Goal: Transaction & Acquisition: Book appointment/travel/reservation

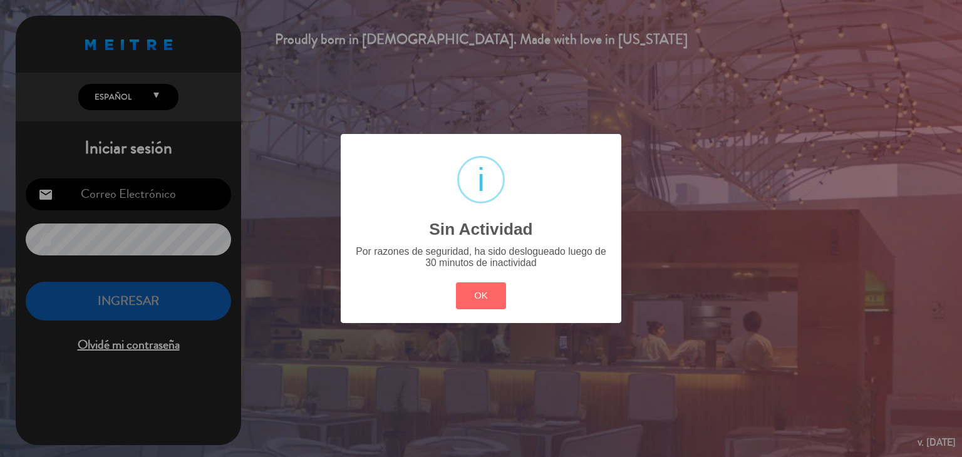
type input "[EMAIL_ADDRESS][DOMAIN_NAME]"
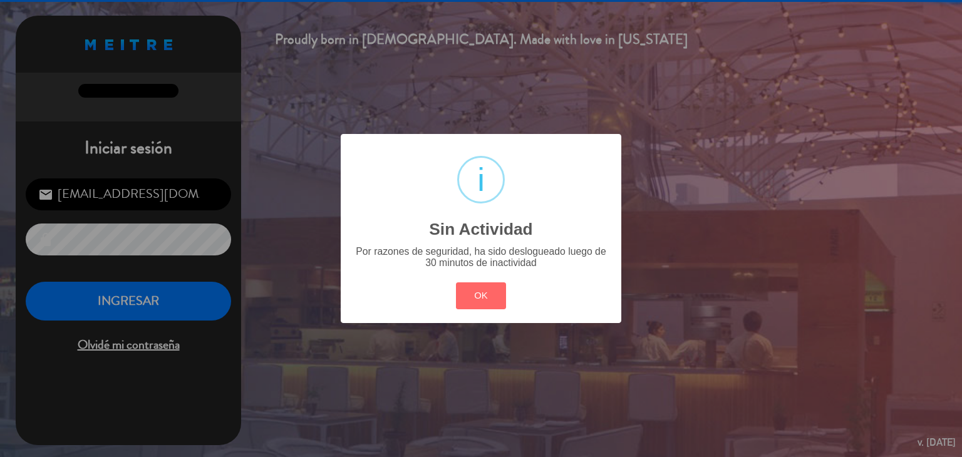
click at [532, 309] on div "? ! i Sin Actividad × Por razones de seguridad, ha sido deslogueado luego de 30…" at bounding box center [481, 228] width 281 height 189
click at [488, 296] on button "OK" at bounding box center [481, 295] width 51 height 27
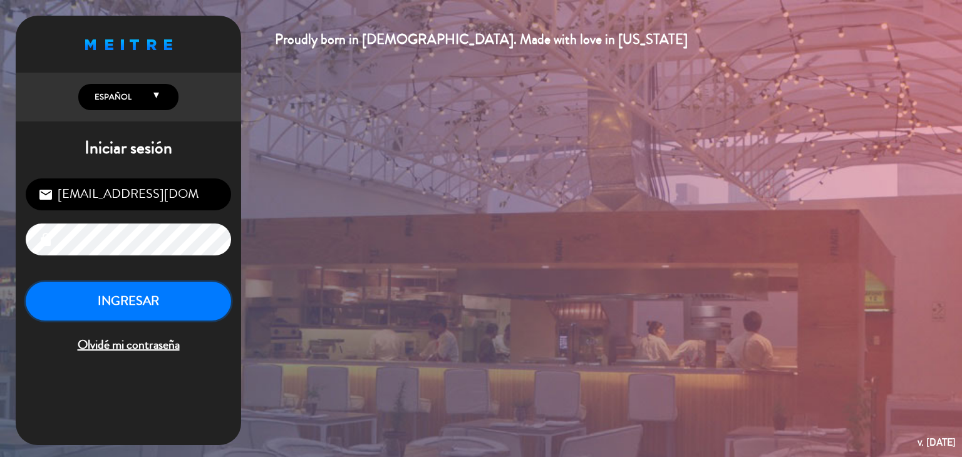
click at [193, 307] on button "INGRESAR" at bounding box center [128, 301] width 205 height 39
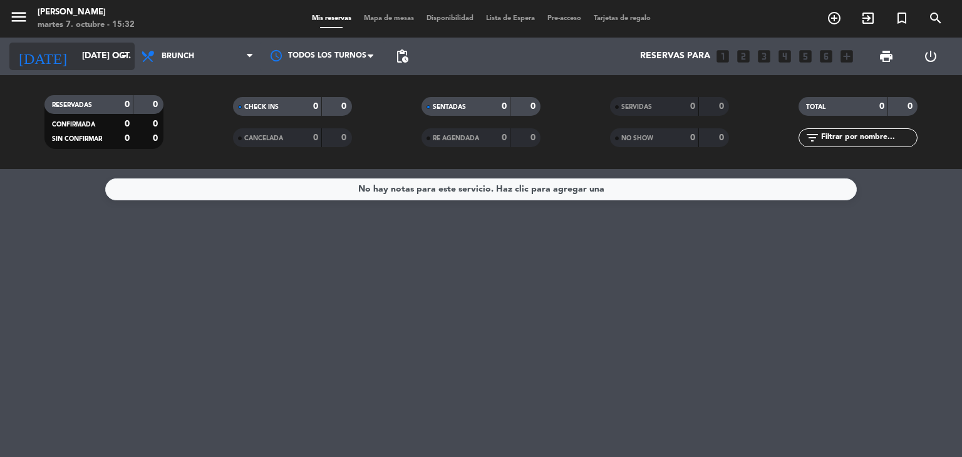
click at [114, 64] on input "[DATE] oct." at bounding box center [135, 56] width 119 height 23
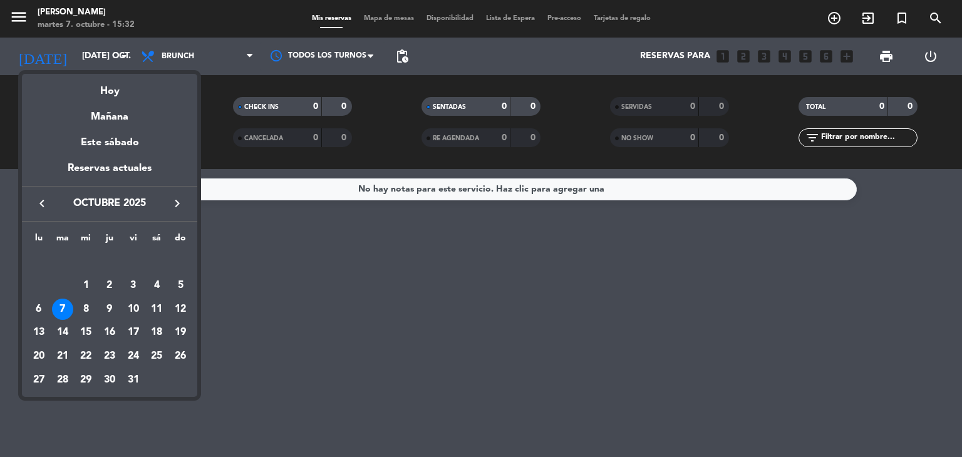
click at [238, 63] on div at bounding box center [481, 228] width 962 height 457
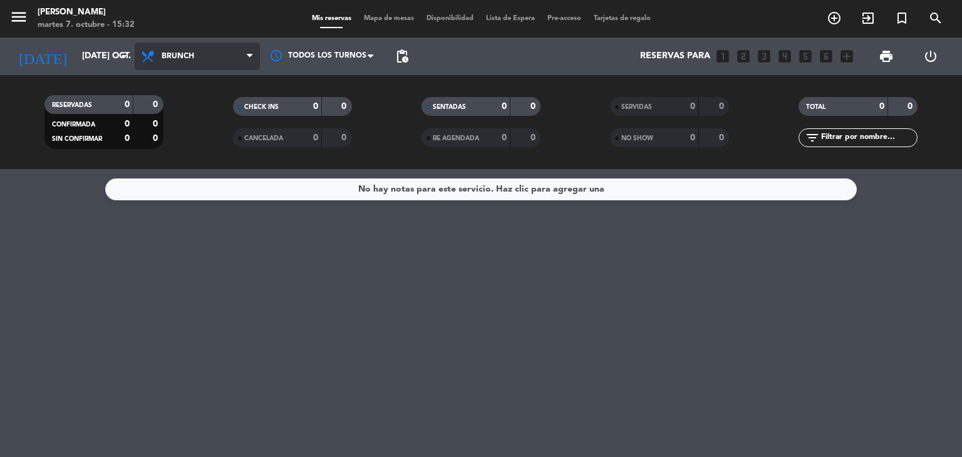
click at [250, 51] on icon at bounding box center [250, 56] width 6 height 10
click at [195, 167] on div "menu [PERSON_NAME] 7. octubre - 15:32 Mis reservas Mapa de mesas Disponibilidad…" at bounding box center [481, 84] width 962 height 169
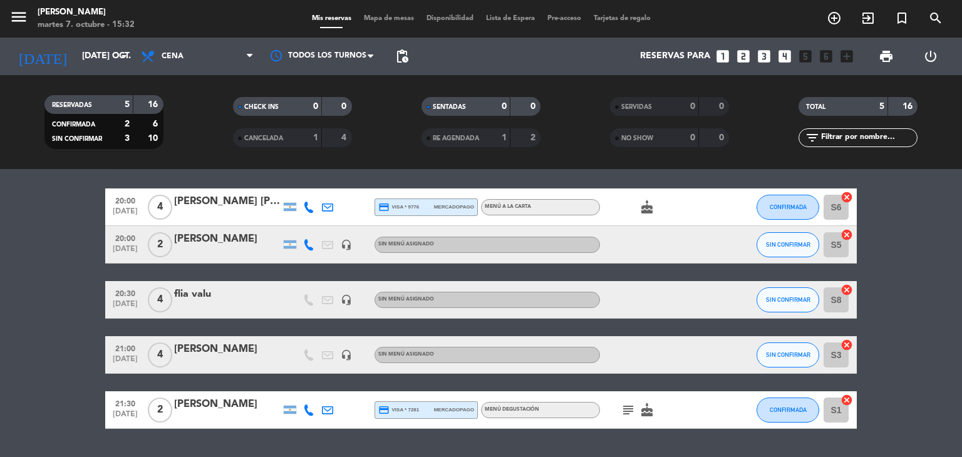
scroll to position [73, 0]
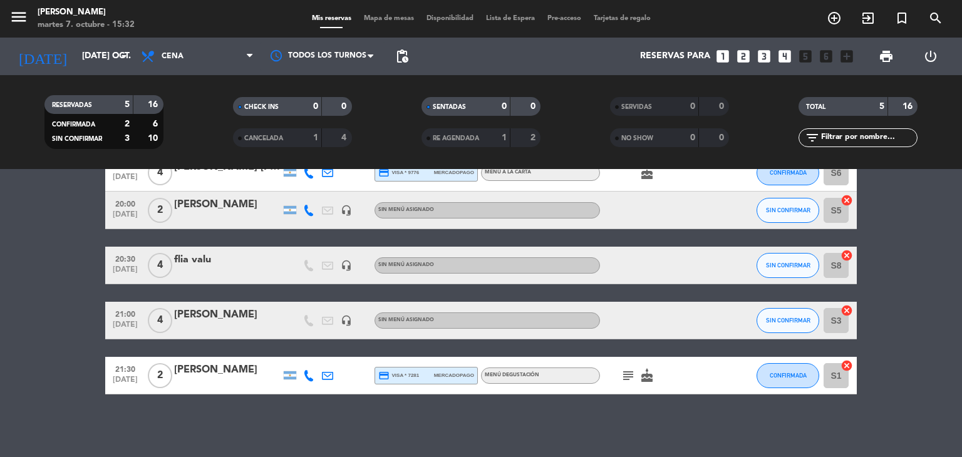
click at [626, 368] on icon "subject" at bounding box center [628, 375] width 15 height 15
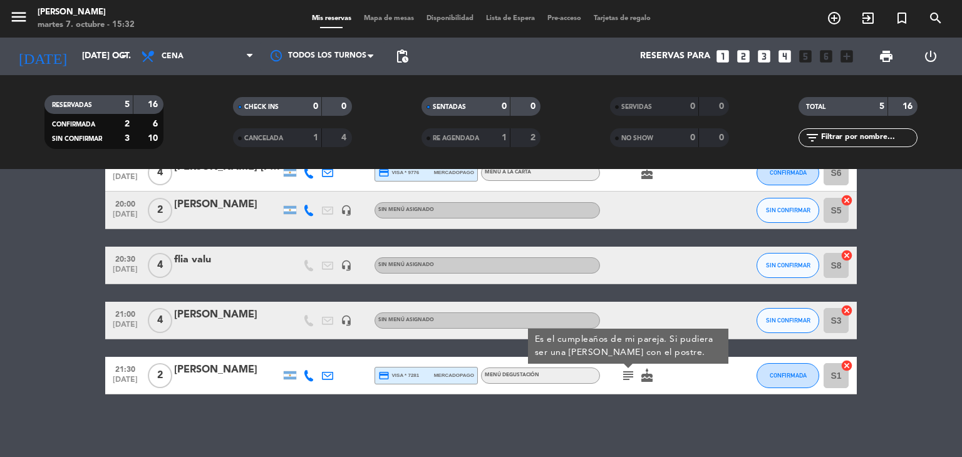
click at [626, 368] on div at bounding box center [628, 366] width 9 height 4
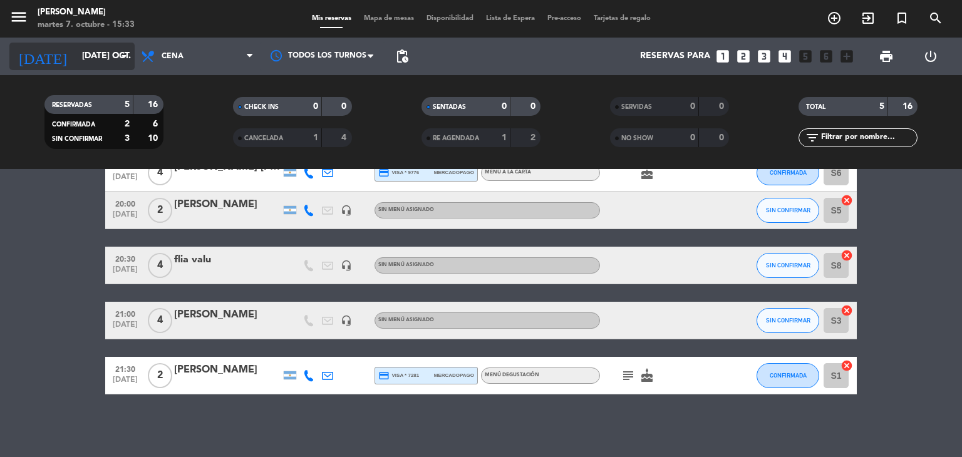
click at [133, 61] on input "[DATE] oct." at bounding box center [135, 56] width 119 height 23
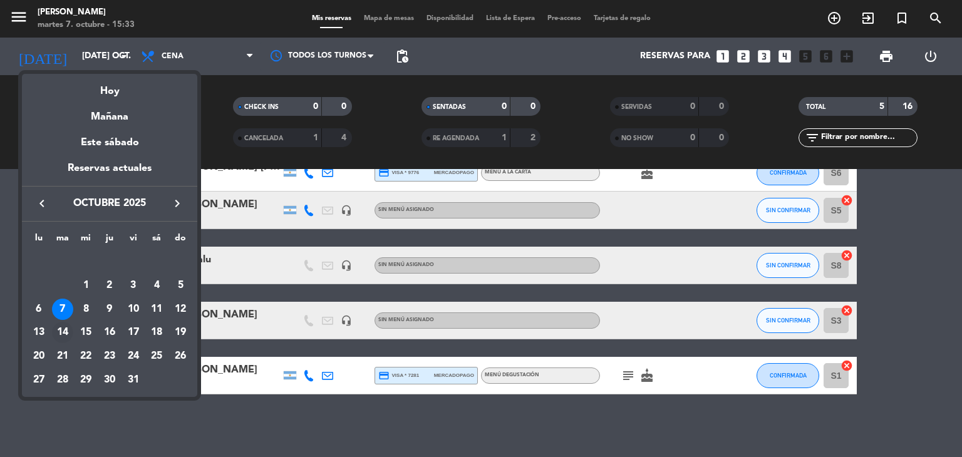
click at [59, 331] on div "14" at bounding box center [62, 332] width 21 height 21
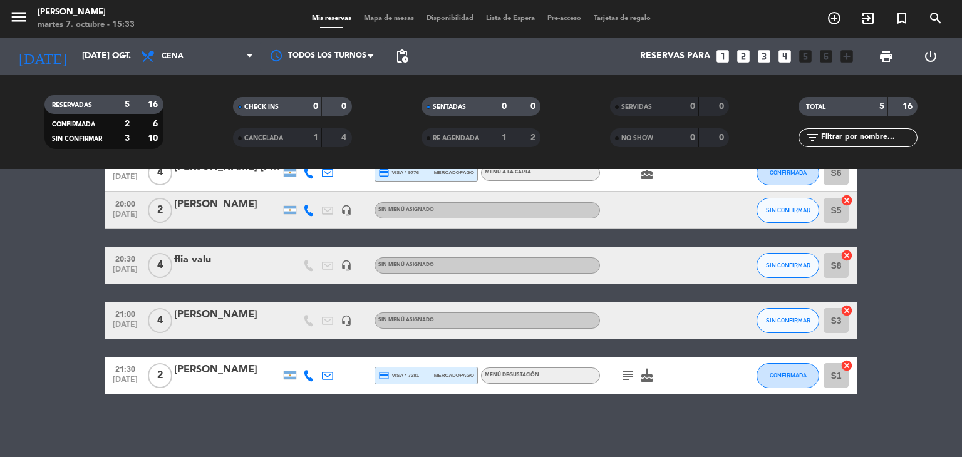
type input "[DATE] oct."
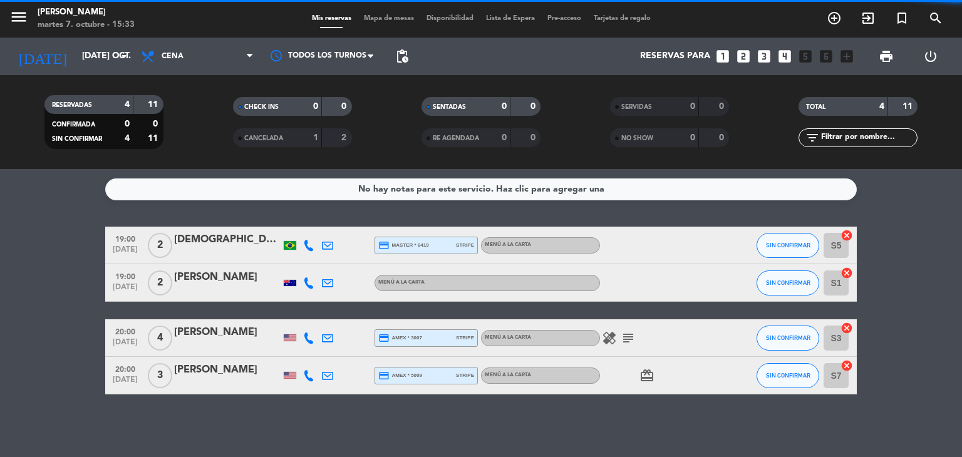
scroll to position [0, 0]
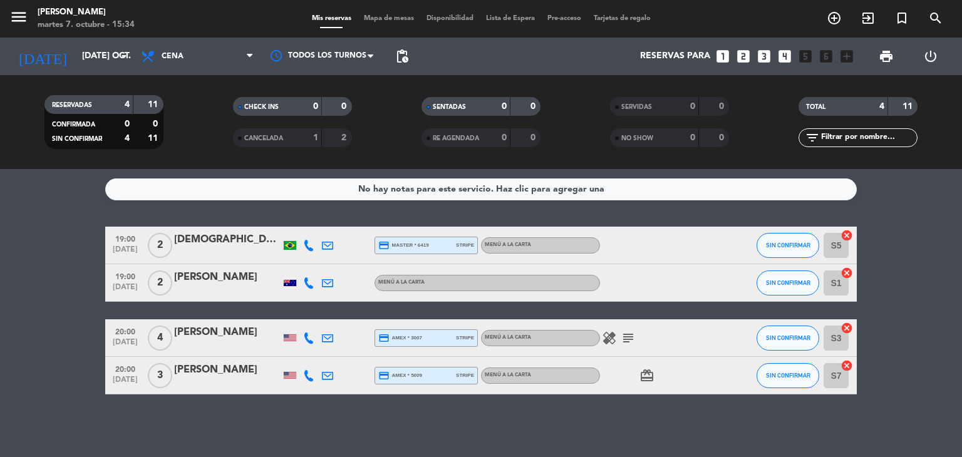
click at [785, 50] on icon "looks_4" at bounding box center [784, 56] width 16 height 16
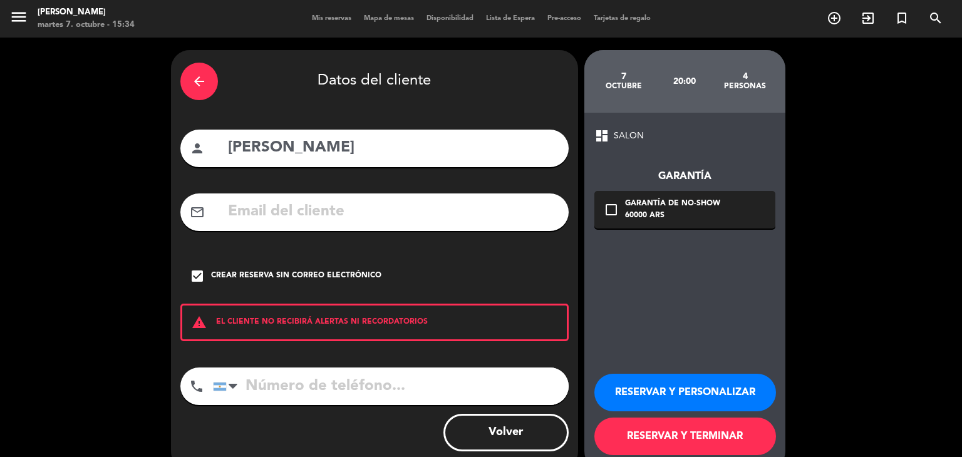
click at [202, 91] on div "arrow_back" at bounding box center [199, 82] width 38 height 38
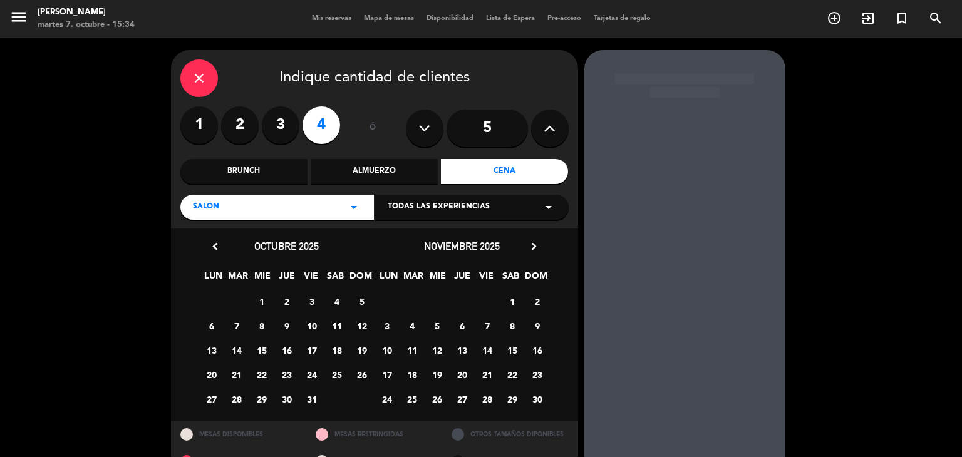
click at [205, 80] on icon "close" at bounding box center [199, 78] width 15 height 15
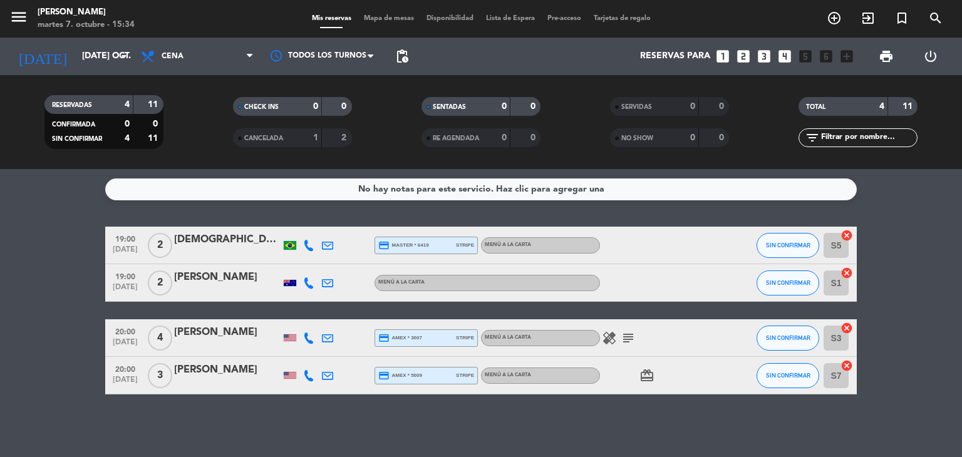
click at [792, 52] on icon "looks_4" at bounding box center [784, 56] width 16 height 16
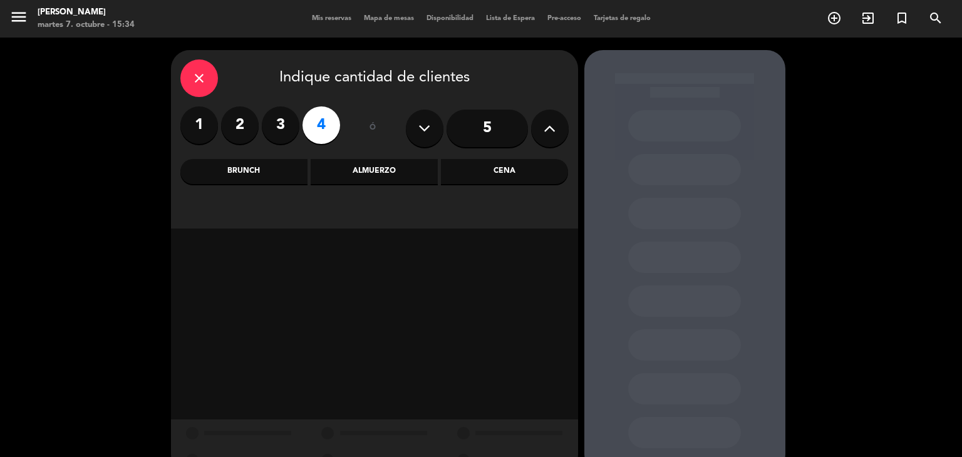
click at [503, 185] on div "close Indique cantidad de clientes 1 2 3 4 ó 5 Brunch Almuerzo Cena" at bounding box center [374, 139] width 407 height 178
click at [475, 185] on div "close Indique cantidad de clientes 1 2 3 4 ó 5 Brunch Almuerzo Cena" at bounding box center [374, 139] width 407 height 178
click at [465, 172] on div "Cena" at bounding box center [504, 171] width 127 height 25
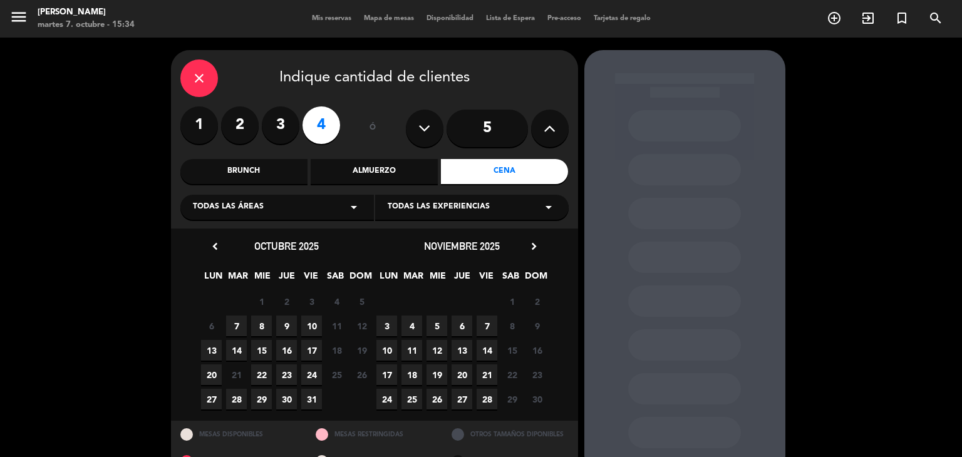
click at [240, 327] on span "7" at bounding box center [236, 326] width 21 height 21
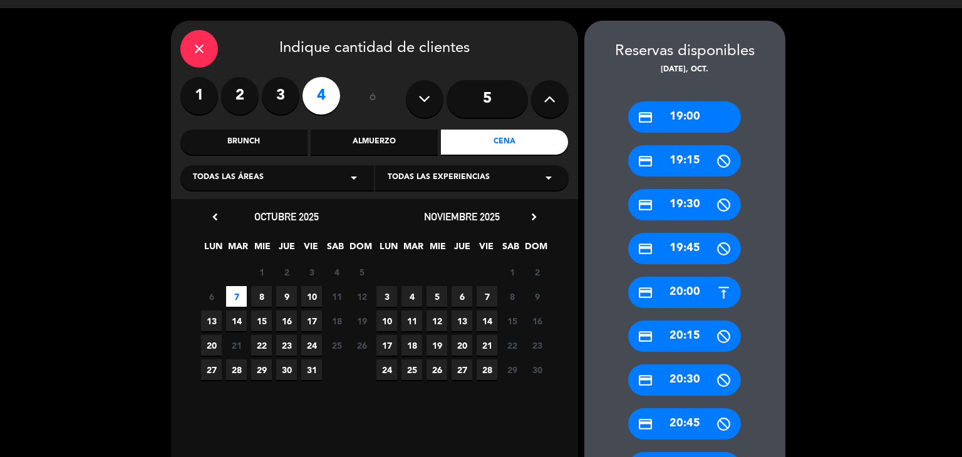
drag, startPoint x: 654, startPoint y: 319, endPoint x: 654, endPoint y: 296, distance: 22.5
click at [653, 307] on div "credit_card 19:00 credit_card 19:15 credit_card 19:30 credit_card 19:45 credit_…" at bounding box center [684, 373] width 201 height 595
click at [654, 296] on div "credit_card 20:00" at bounding box center [684, 292] width 113 height 31
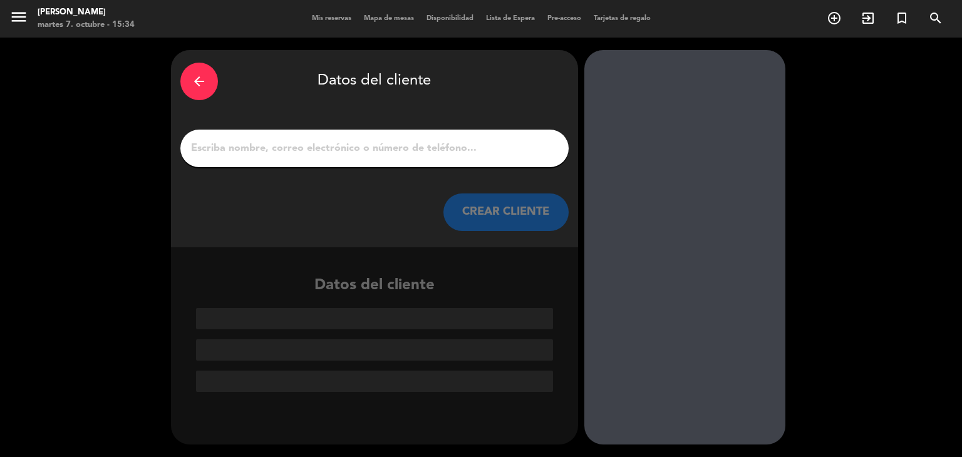
click at [356, 130] on div at bounding box center [374, 149] width 388 height 38
click at [362, 140] on input "1" at bounding box center [374, 149] width 369 height 18
click at [249, 143] on input "1" at bounding box center [374, 149] width 369 height 18
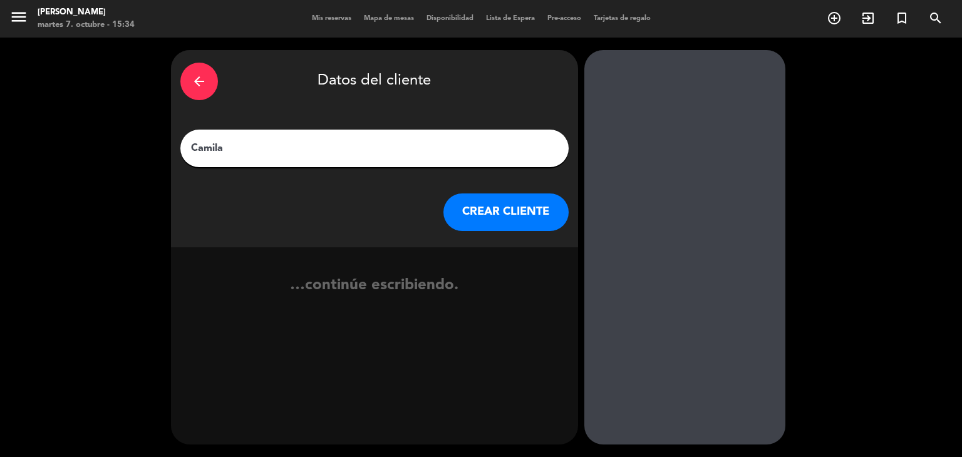
type input "Camila"
click at [521, 219] on button "CREAR CLIENTE" at bounding box center [505, 212] width 125 height 38
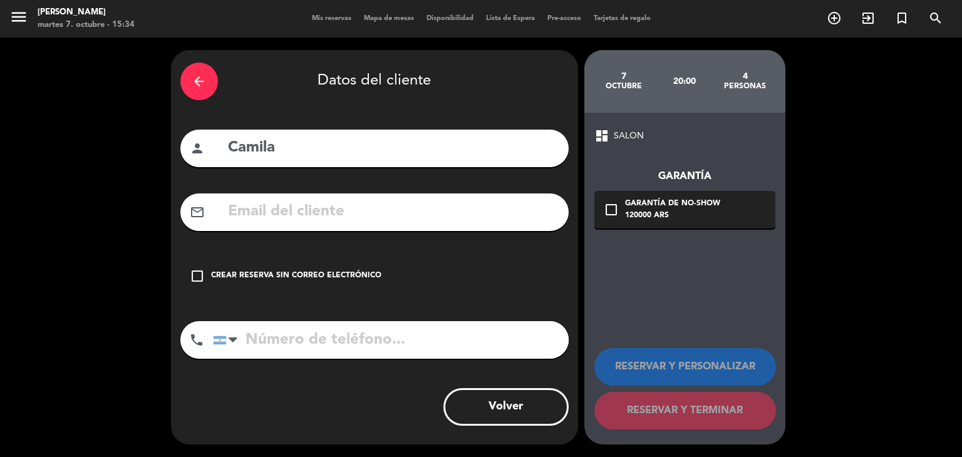
click at [357, 326] on input "tel" at bounding box center [391, 340] width 356 height 38
click at [259, 340] on input "tel" at bounding box center [391, 340] width 356 height 38
click at [376, 331] on input "tel" at bounding box center [391, 340] width 356 height 38
drag, startPoint x: 371, startPoint y: 120, endPoint x: 385, endPoint y: 132, distance: 19.1
click at [373, 118] on div "arrow_back Datos del cliente person Camila mail_outline check_box_outline_blank…" at bounding box center [374, 247] width 407 height 394
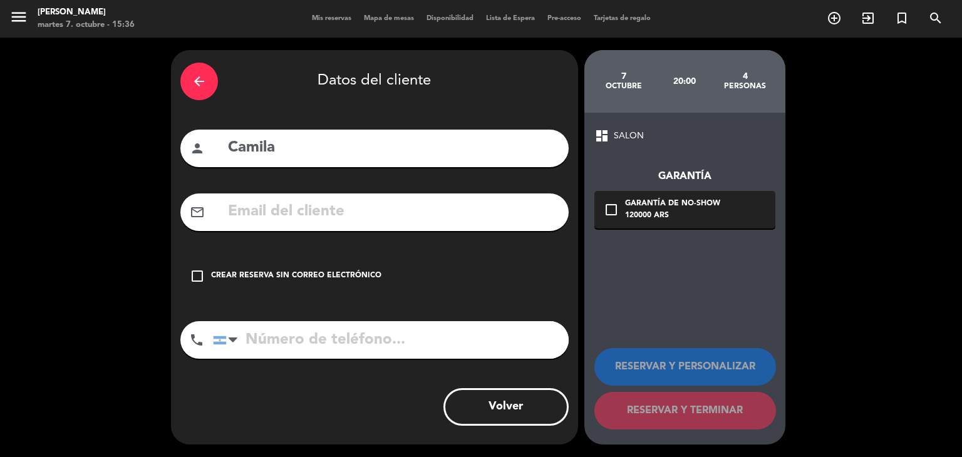
drag, startPoint x: 388, startPoint y: 150, endPoint x: 397, endPoint y: 152, distance: 9.0
click at [389, 151] on input "Camila" at bounding box center [393, 148] width 333 height 26
type input "[PERSON_NAME]"
click at [354, 344] on input "tel" at bounding box center [391, 340] width 356 height 38
click at [326, 217] on input "text" at bounding box center [393, 212] width 333 height 26
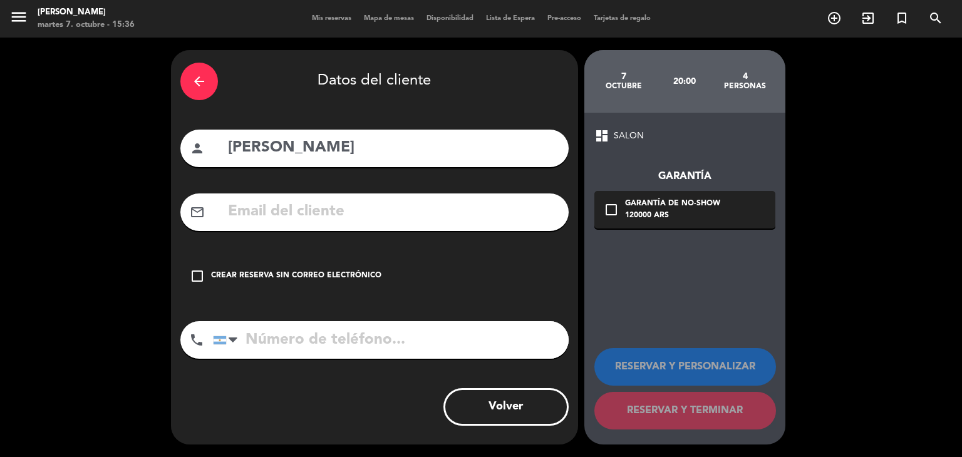
paste input "[EMAIL_ADDRESS][DOMAIN_NAME]"
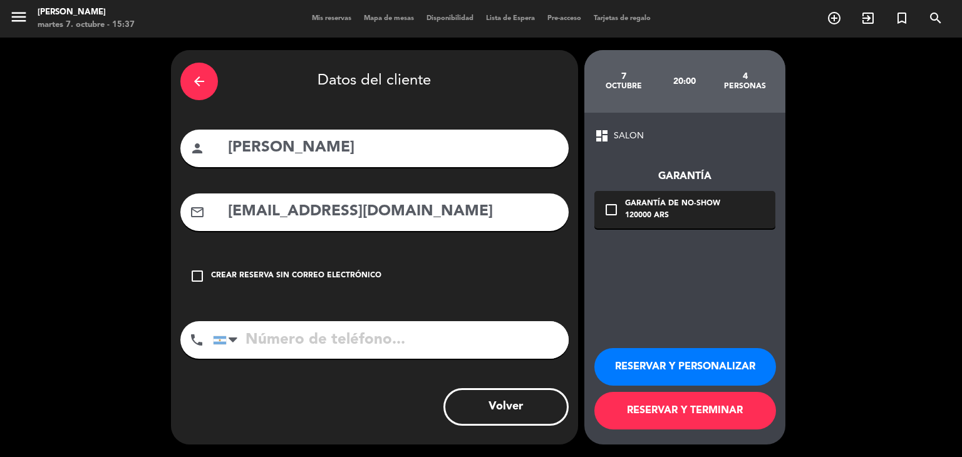
type input "[EMAIL_ADDRESS][DOMAIN_NAME]"
click at [336, 351] on input "tel" at bounding box center [391, 340] width 356 height 38
paste input "+"
type input "[PHONE_NUMBER]"
click at [656, 205] on div "Garantía de no-show" at bounding box center [672, 204] width 95 height 13
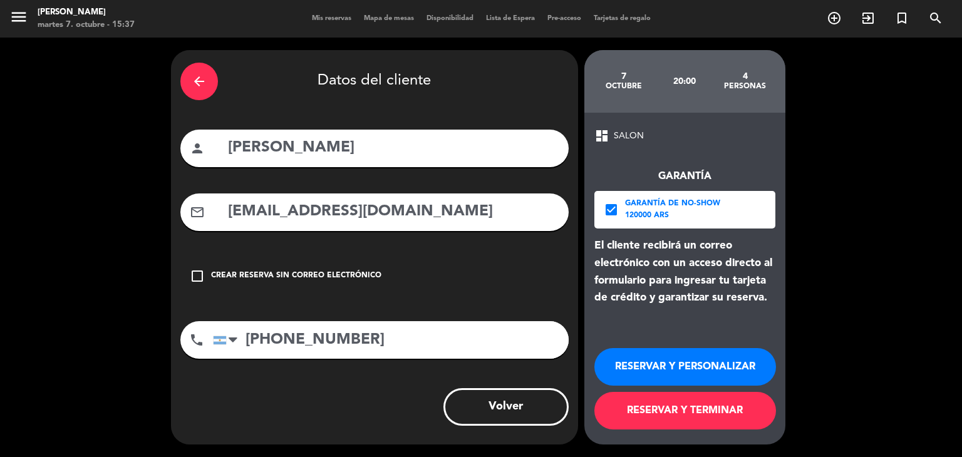
click at [668, 411] on button "RESERVAR Y TERMINAR" at bounding box center [685, 411] width 182 height 38
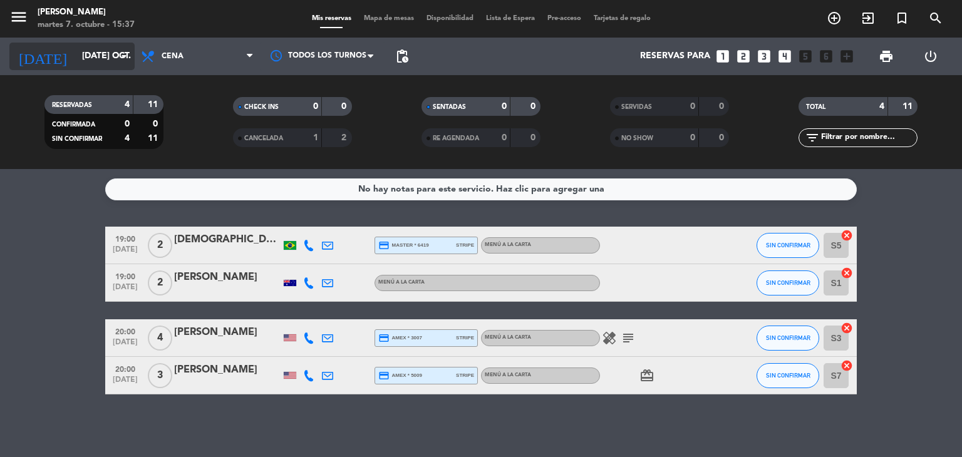
click at [102, 63] on input "[DATE] oct." at bounding box center [135, 56] width 119 height 23
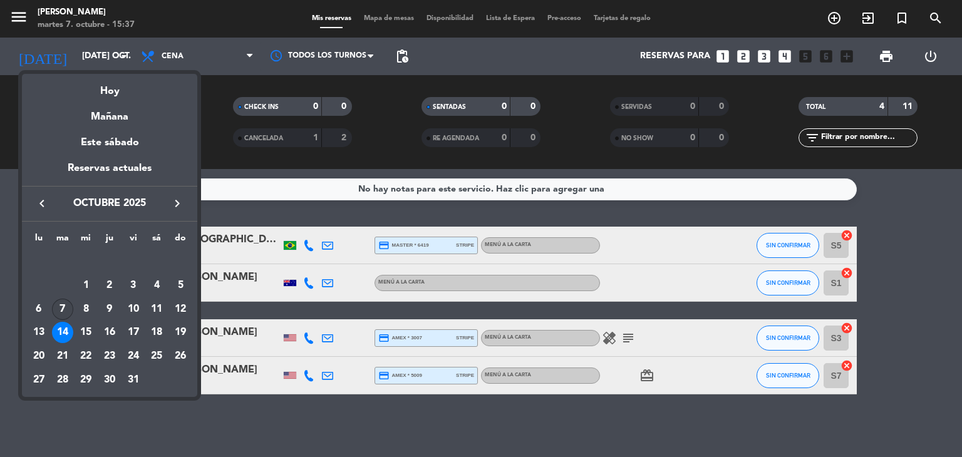
click at [63, 307] on div "7" at bounding box center [62, 309] width 21 height 21
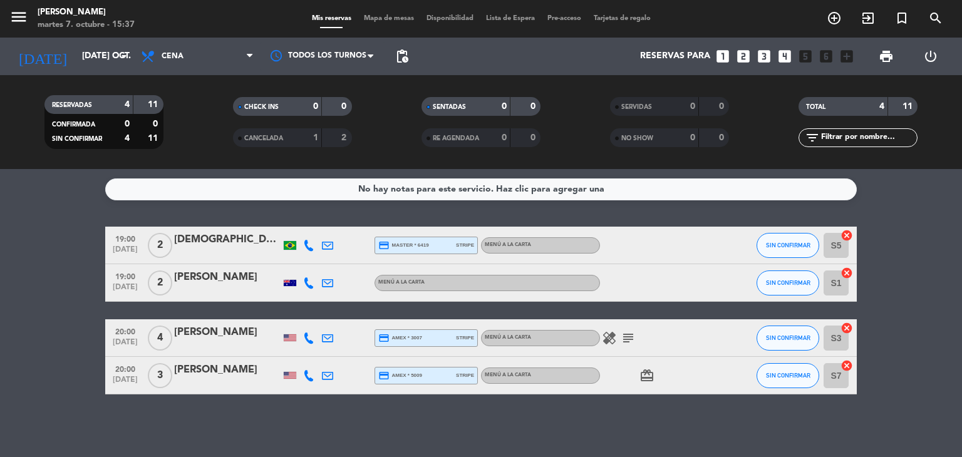
type input "[DATE] oct."
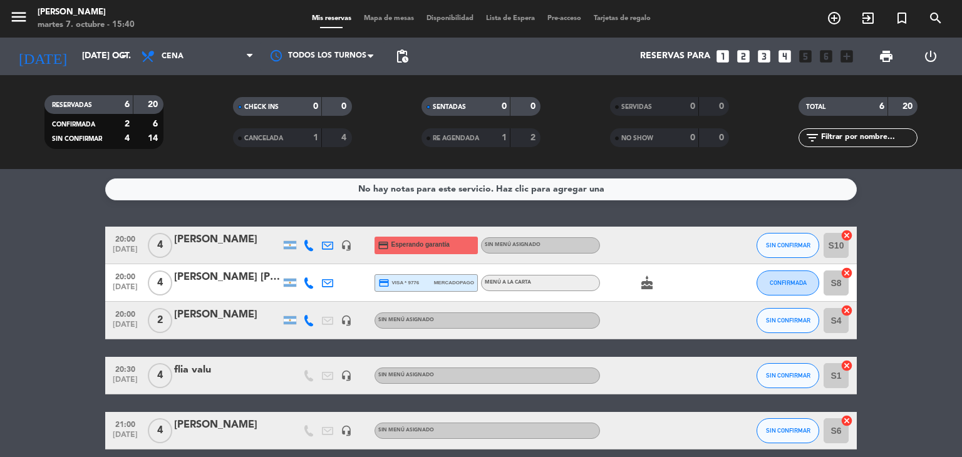
click at [268, 245] on div "[PERSON_NAME]" at bounding box center [227, 240] width 106 height 16
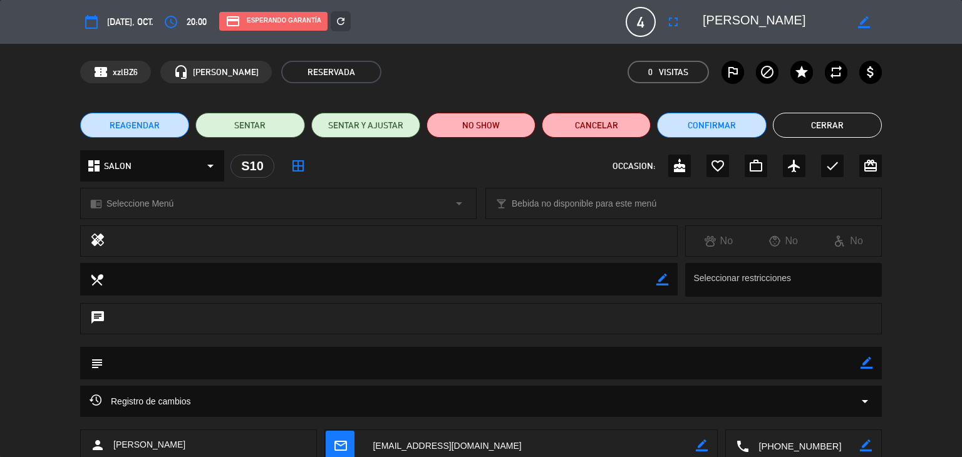
click at [856, 364] on textarea at bounding box center [481, 363] width 757 height 32
click at [860, 364] on icon "border_color" at bounding box center [866, 363] width 12 height 12
click at [833, 369] on textarea at bounding box center [481, 363] width 757 height 32
type textarea "5 pax"
click at [869, 369] on div at bounding box center [866, 363] width 12 height 33
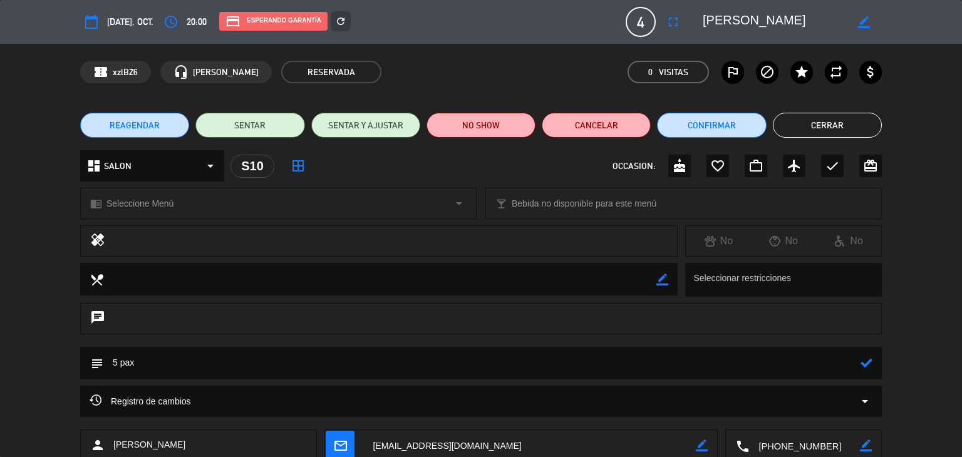
click at [865, 366] on icon at bounding box center [866, 363] width 12 height 12
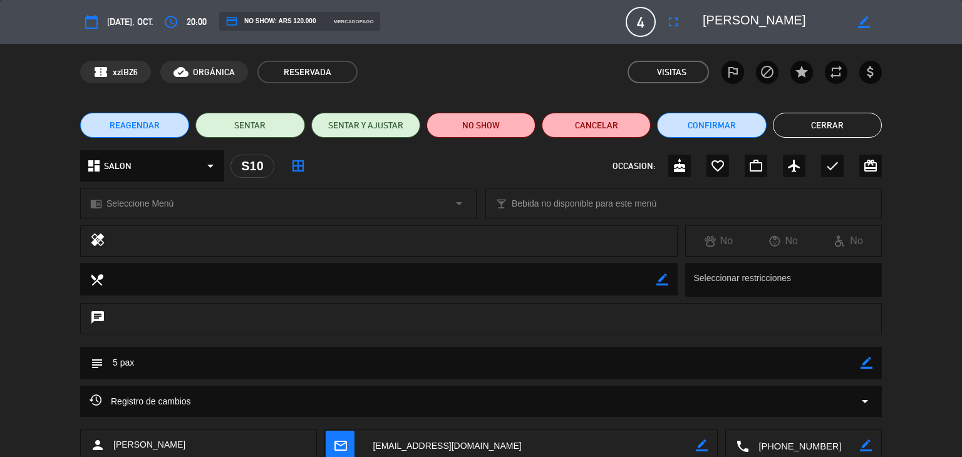
click at [862, 111] on div "REAGENDAR SENTAR SENTAR Y AJUSTAR NO SHOW Cancelar Confirmar Cerrar" at bounding box center [481, 125] width 962 height 50
click at [862, 121] on button "Cerrar" at bounding box center [827, 125] width 109 height 25
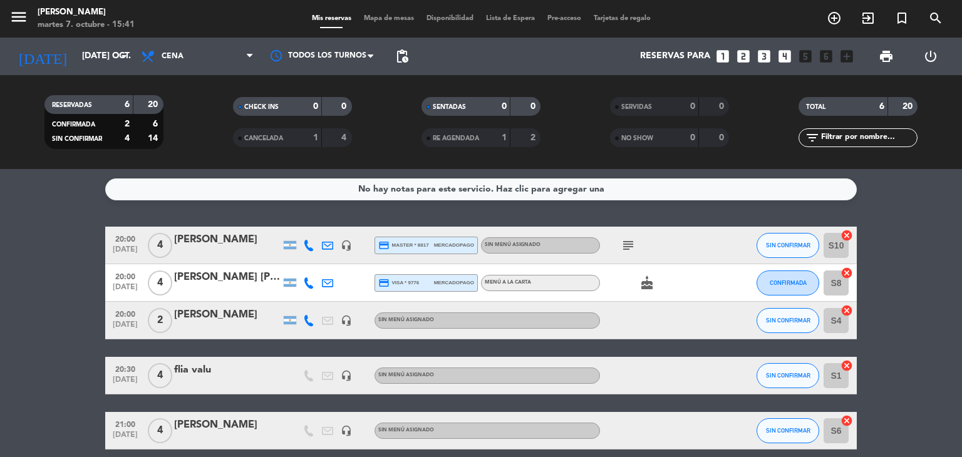
click at [108, 73] on div "[DATE] [DATE] oct. arrow_drop_down" at bounding box center [71, 57] width 125 height 38
click at [110, 66] on input "[DATE] oct." at bounding box center [135, 56] width 119 height 23
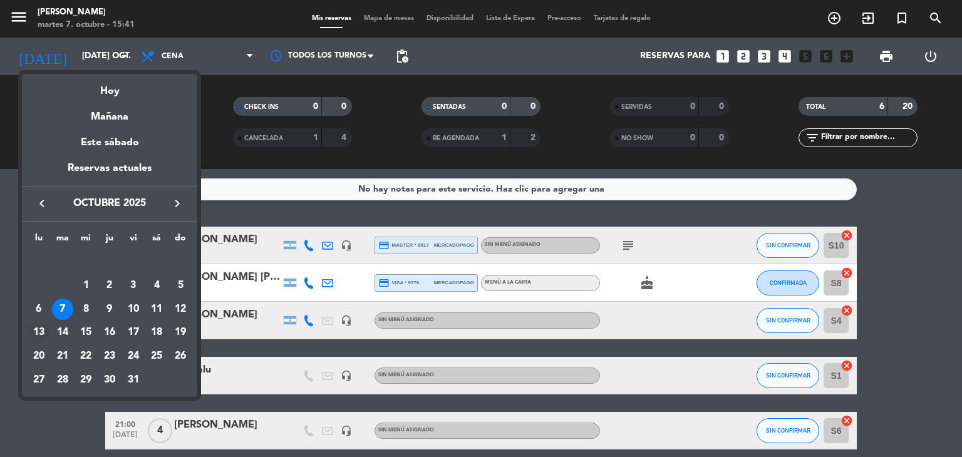
click at [43, 326] on div "13" at bounding box center [38, 332] width 21 height 21
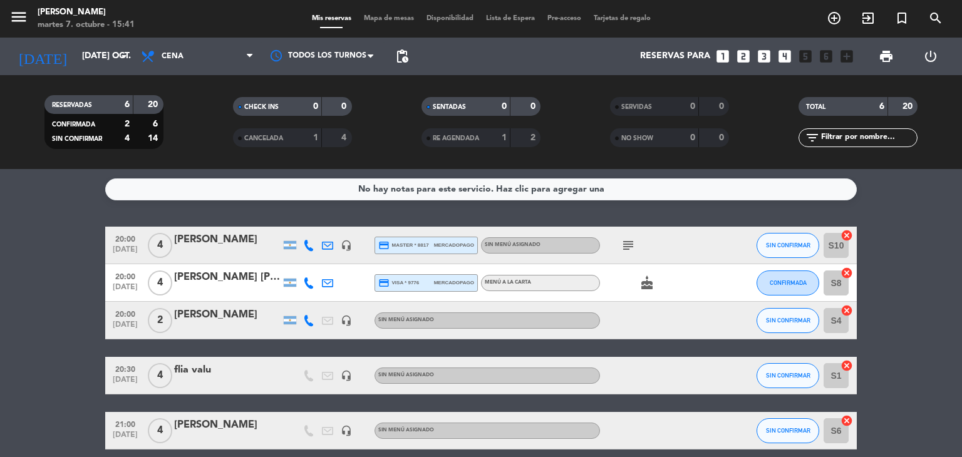
type input "lun. [DATE]"
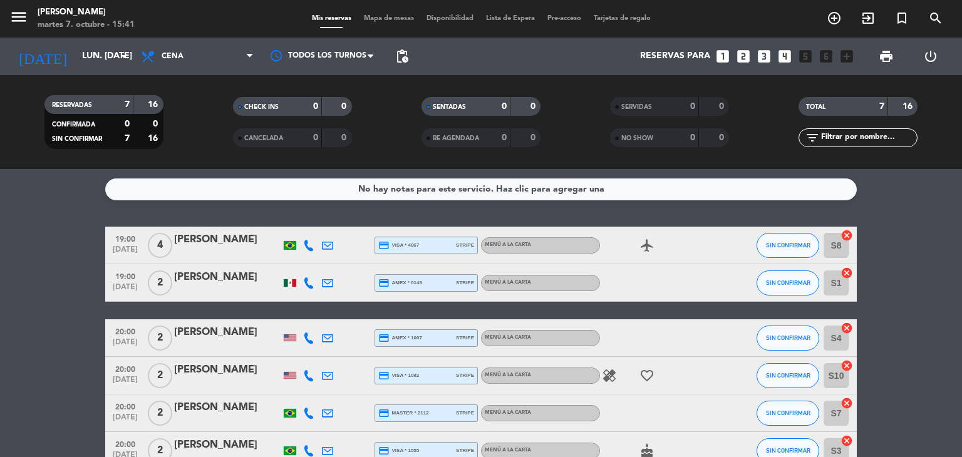
click at [248, 232] on div "[PERSON_NAME]" at bounding box center [227, 240] width 106 height 16
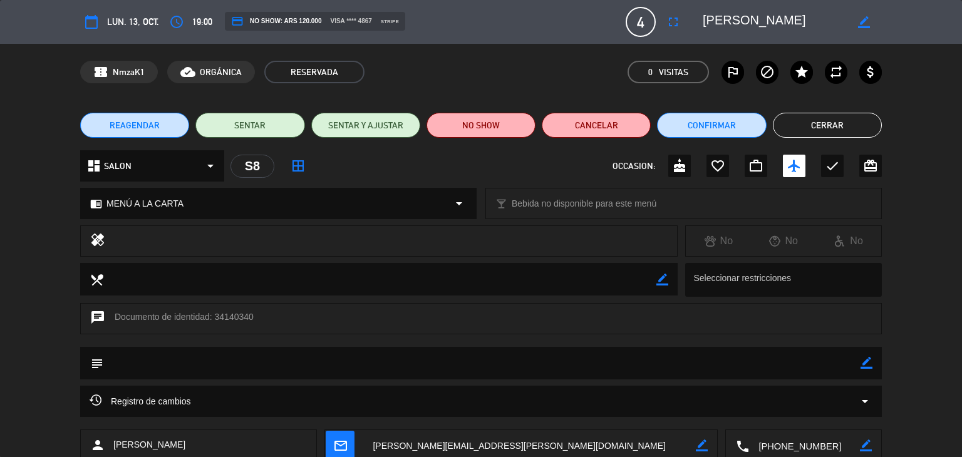
click at [829, 121] on button "Cerrar" at bounding box center [827, 125] width 109 height 25
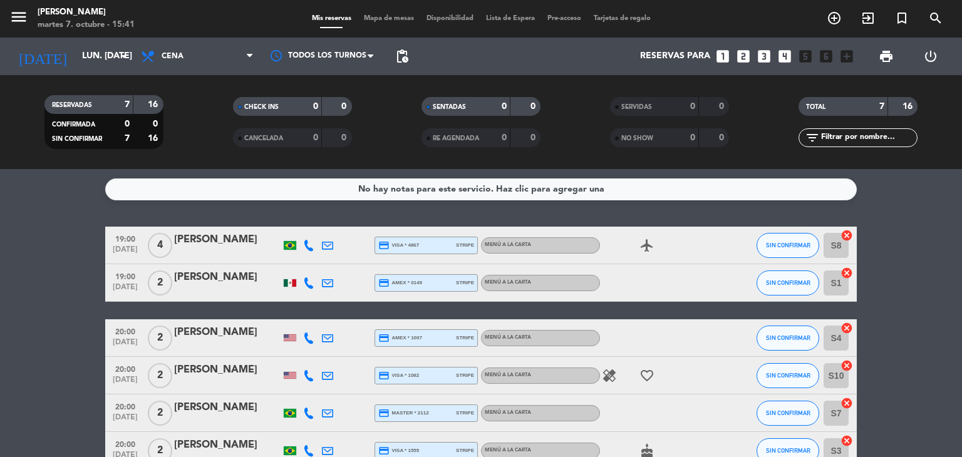
click at [751, 50] on div "Reservas para looks_one looks_two looks_3 looks_4 looks_5 looks_6 add_box" at bounding box center [637, 57] width 445 height 38
click at [746, 53] on icon "looks_two" at bounding box center [743, 56] width 16 height 16
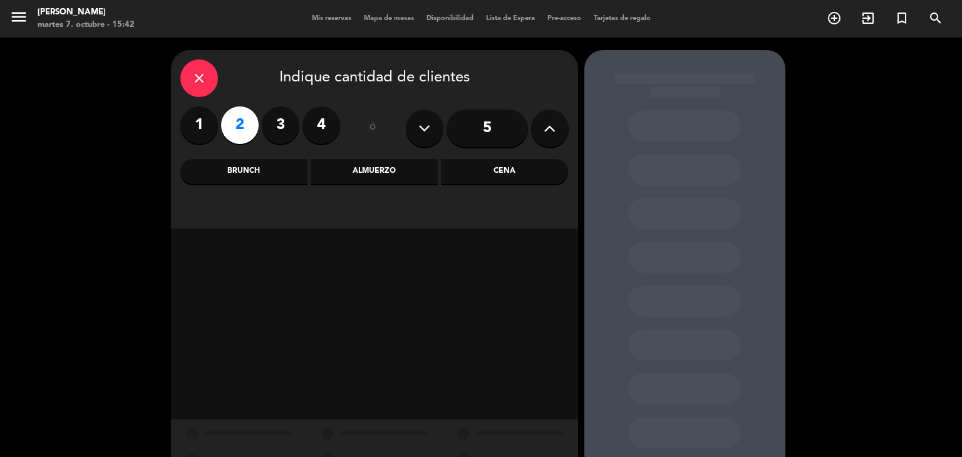
click at [534, 166] on div "Cena" at bounding box center [504, 171] width 127 height 25
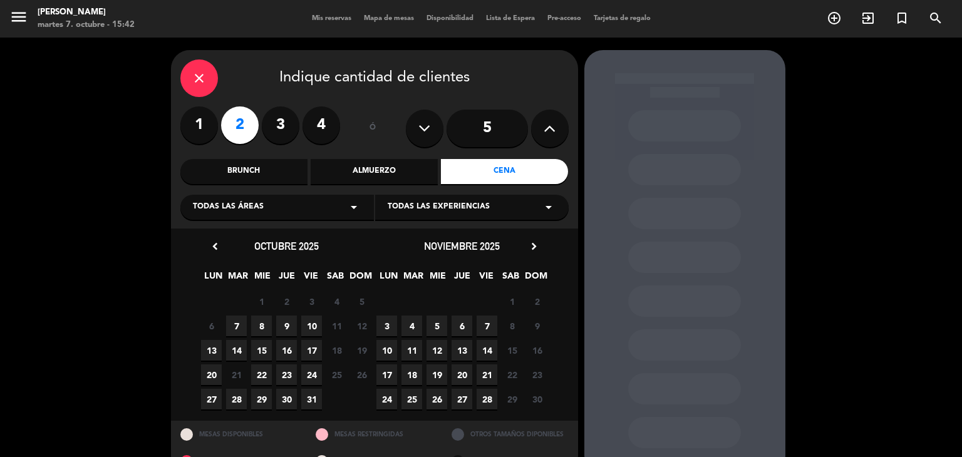
click at [216, 349] on span "13" at bounding box center [211, 350] width 21 height 21
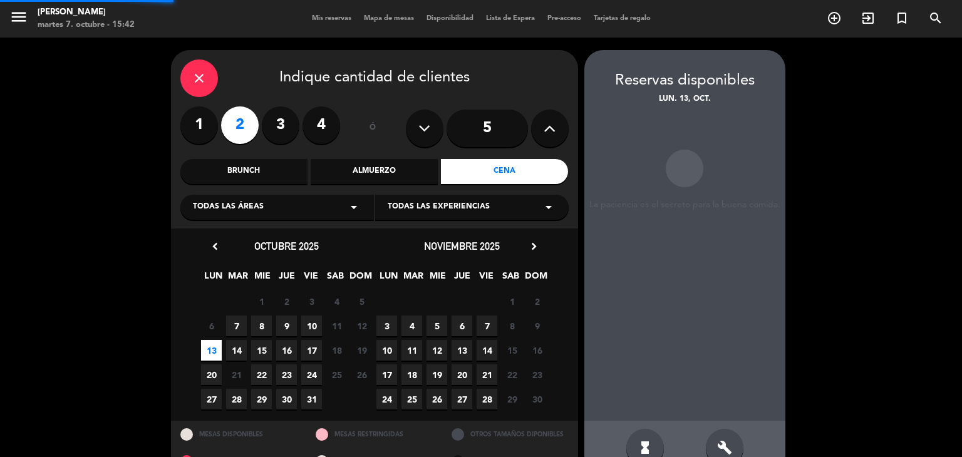
scroll to position [29, 0]
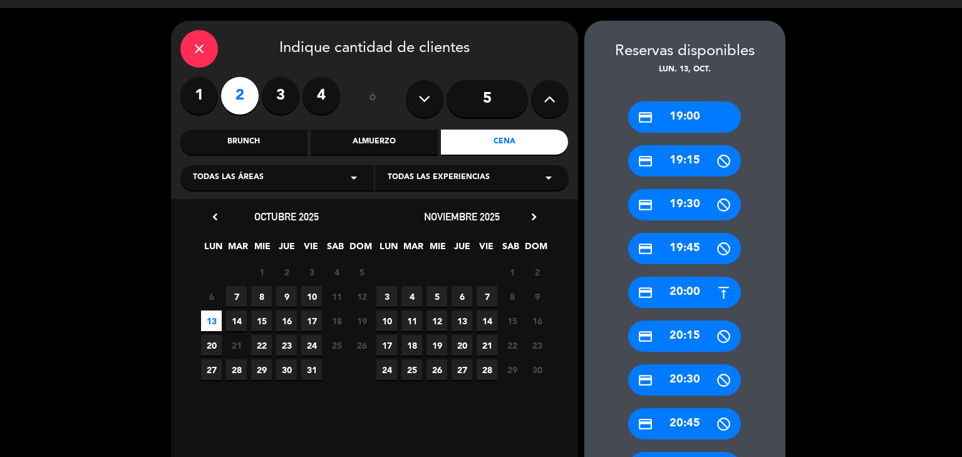
click at [698, 111] on div "credit_card 19:00" at bounding box center [684, 116] width 113 height 31
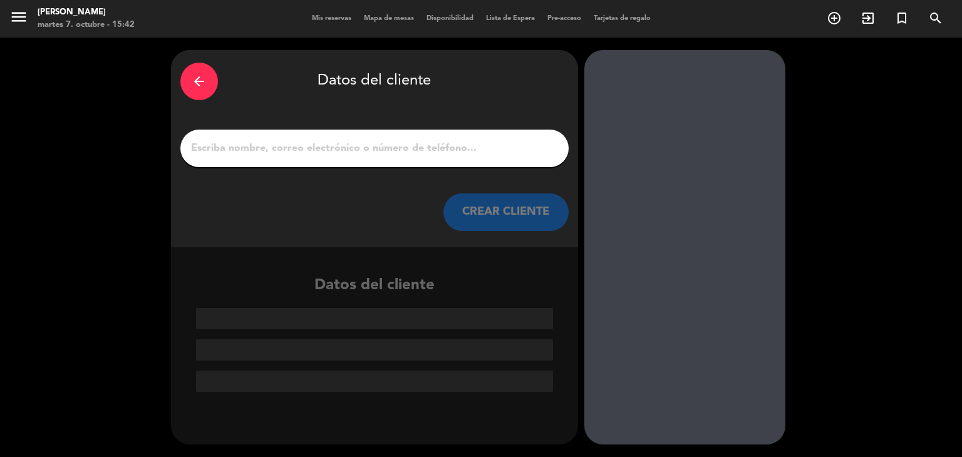
scroll to position [0, 0]
drag, startPoint x: 430, startPoint y: 163, endPoint x: 428, endPoint y: 149, distance: 14.5
click at [428, 162] on div at bounding box center [374, 149] width 388 height 38
click at [428, 149] on input "1" at bounding box center [374, 149] width 369 height 18
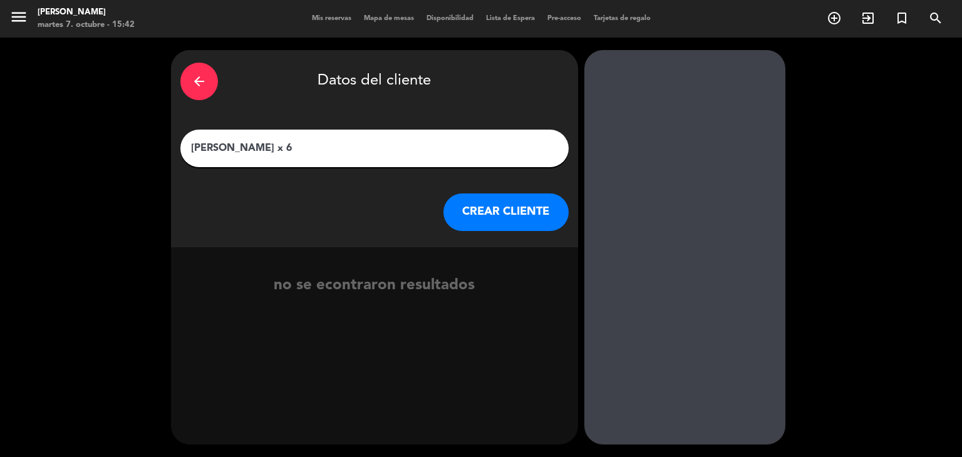
type input "[PERSON_NAME] x 6"
click at [490, 214] on button "CREAR CLIENTE" at bounding box center [505, 212] width 125 height 38
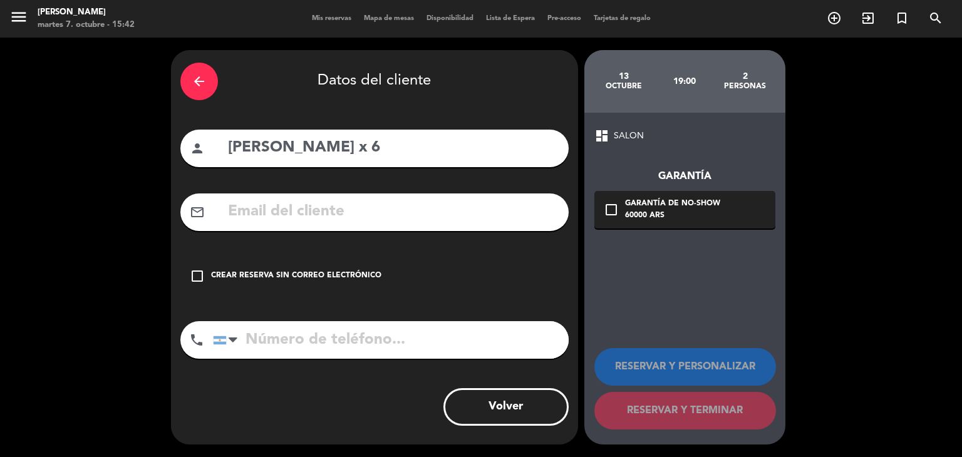
click at [362, 283] on div "check_box_outline_blank Crear reserva sin correo electrónico" at bounding box center [374, 276] width 388 height 38
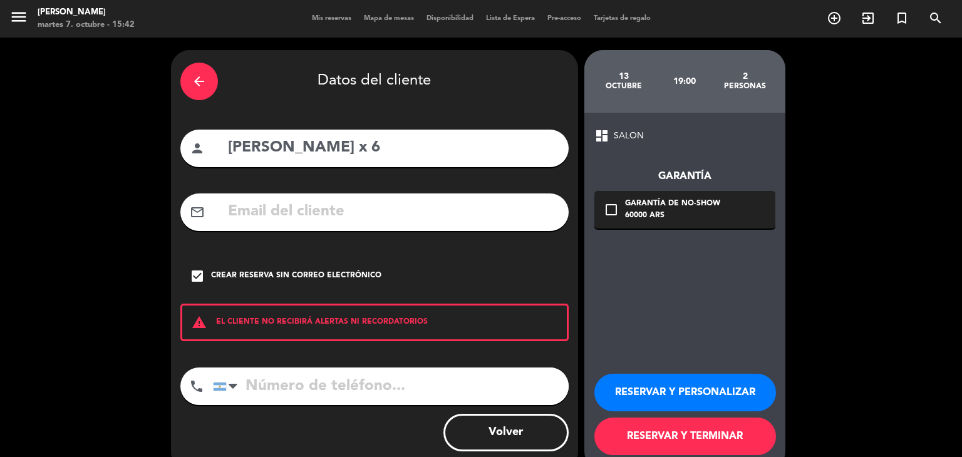
click at [679, 436] on button "RESERVAR Y TERMINAR" at bounding box center [685, 437] width 182 height 38
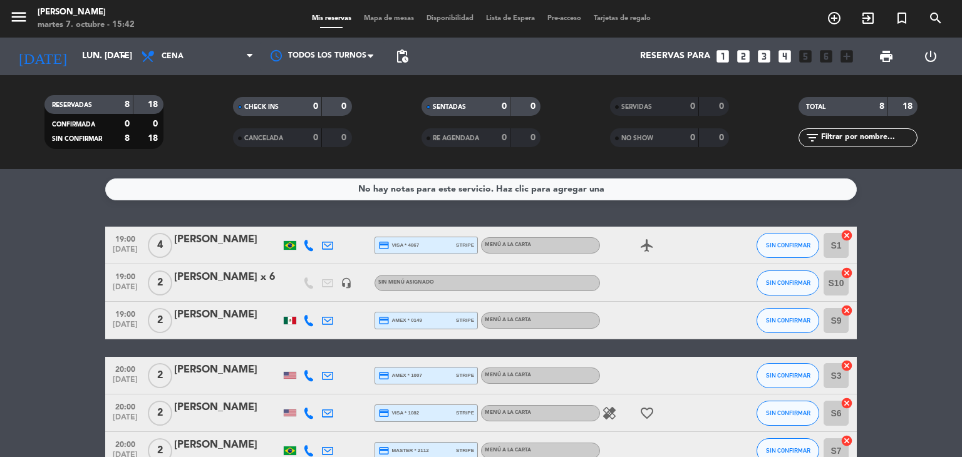
click at [133, 289] on span "[DATE]" at bounding box center [125, 290] width 31 height 14
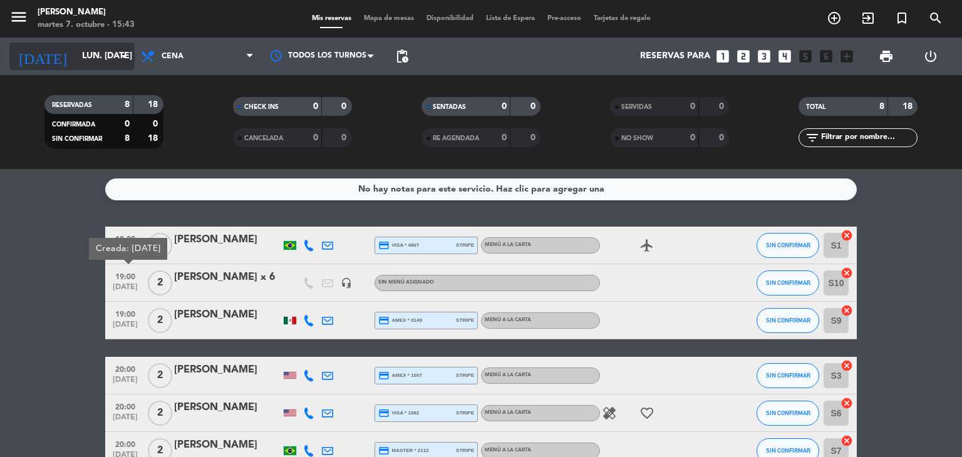
click at [130, 68] on div "[DATE] lun. [DATE] arrow_drop_down" at bounding box center [71, 57] width 125 height 28
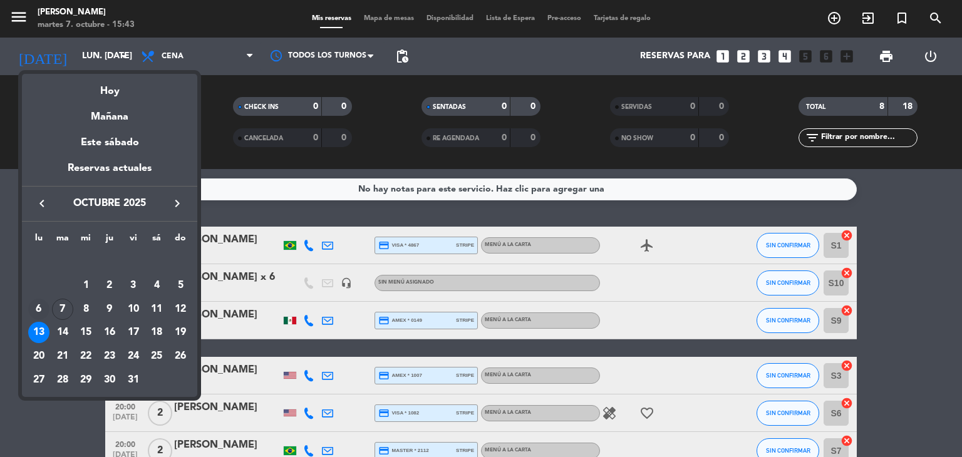
click at [49, 309] on div "6" at bounding box center [38, 309] width 21 height 21
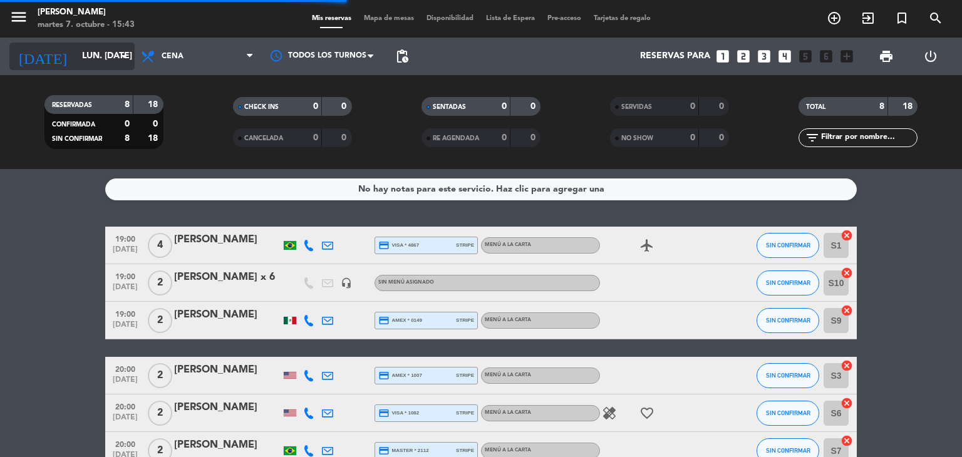
click at [95, 67] on input "lun. [DATE]" at bounding box center [135, 56] width 119 height 23
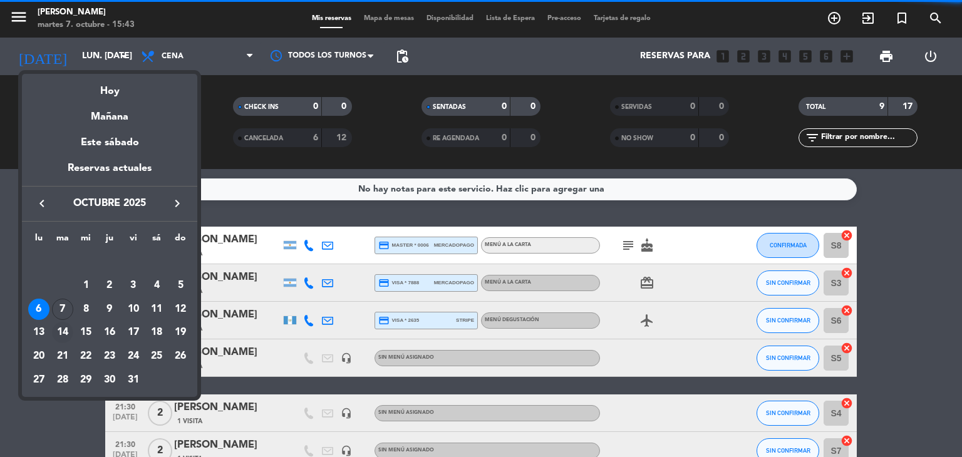
click at [55, 321] on td "14" at bounding box center [63, 333] width 24 height 24
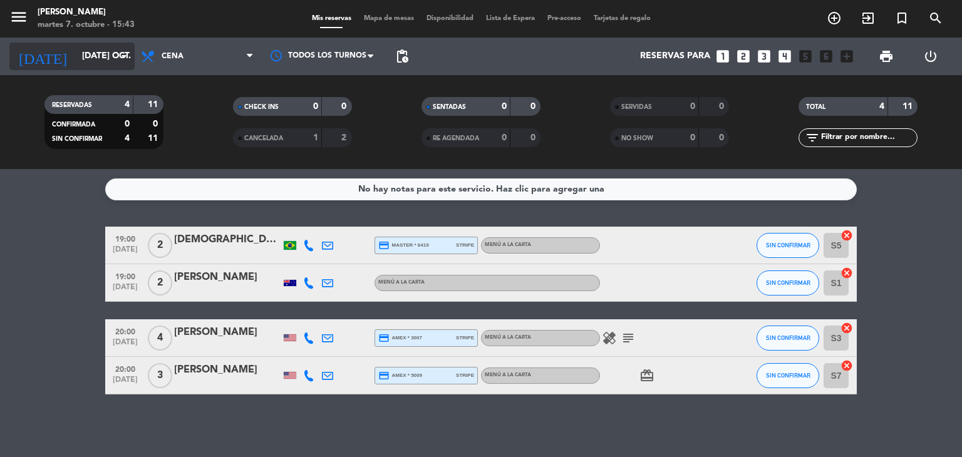
click at [115, 58] on input "[DATE] oct." at bounding box center [135, 56] width 119 height 23
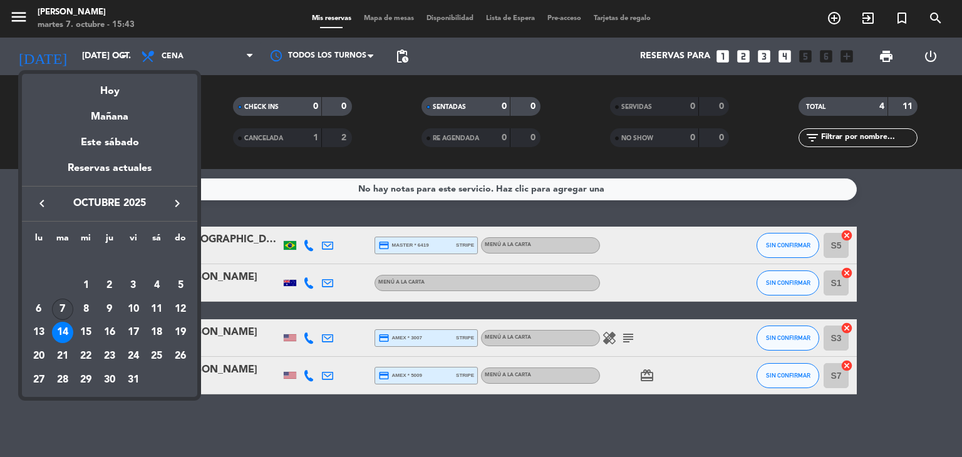
click at [67, 309] on div "7" at bounding box center [62, 309] width 21 height 21
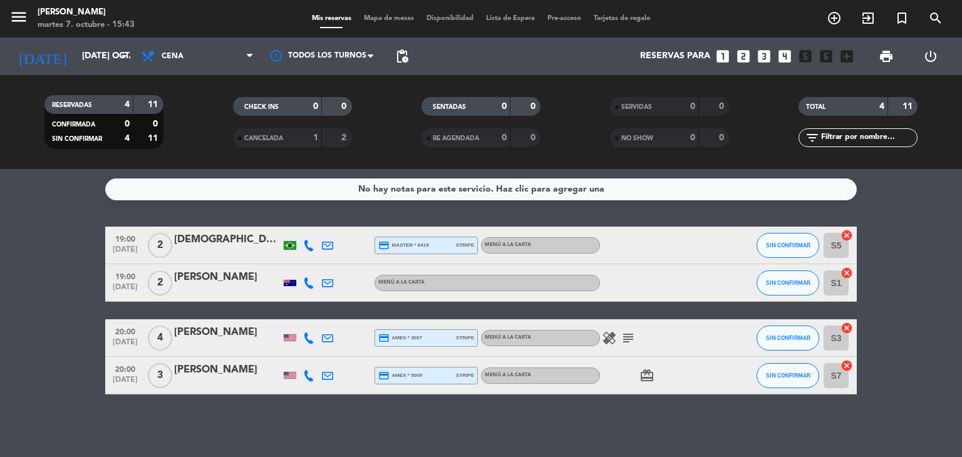
type input "[DATE] oct."
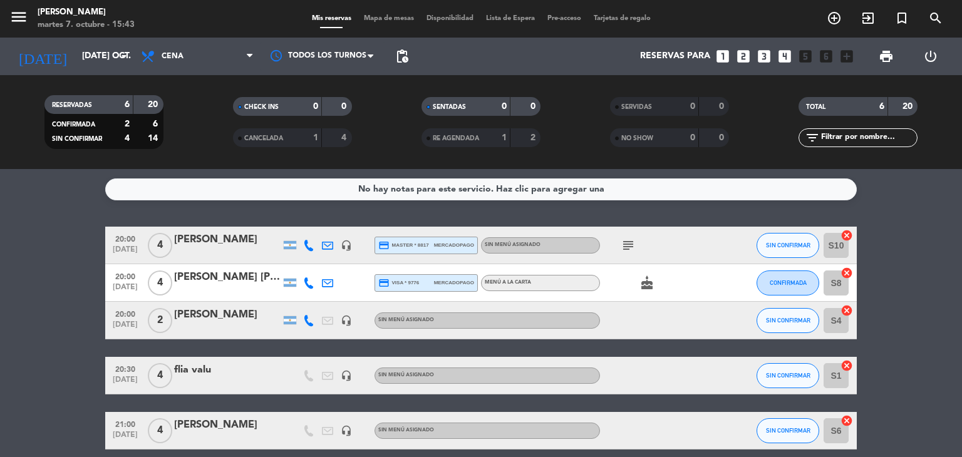
click at [245, 239] on div "[PERSON_NAME]" at bounding box center [227, 240] width 106 height 16
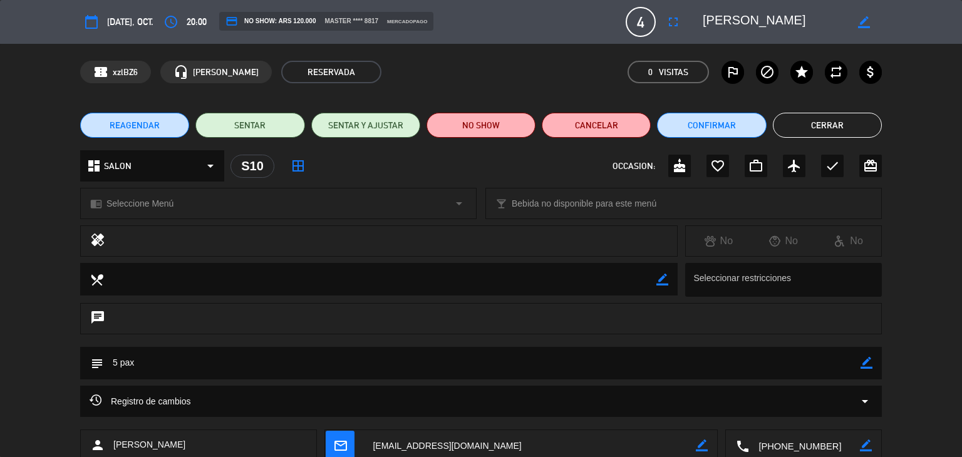
click at [136, 26] on span "[DATE], oct." at bounding box center [130, 21] width 46 height 15
click at [95, 18] on icon "calendar_today" at bounding box center [91, 21] width 15 height 15
click at [138, 26] on span "[DATE], oct." at bounding box center [130, 21] width 46 height 15
click at [165, 126] on button "REAGENDAR" at bounding box center [134, 125] width 109 height 25
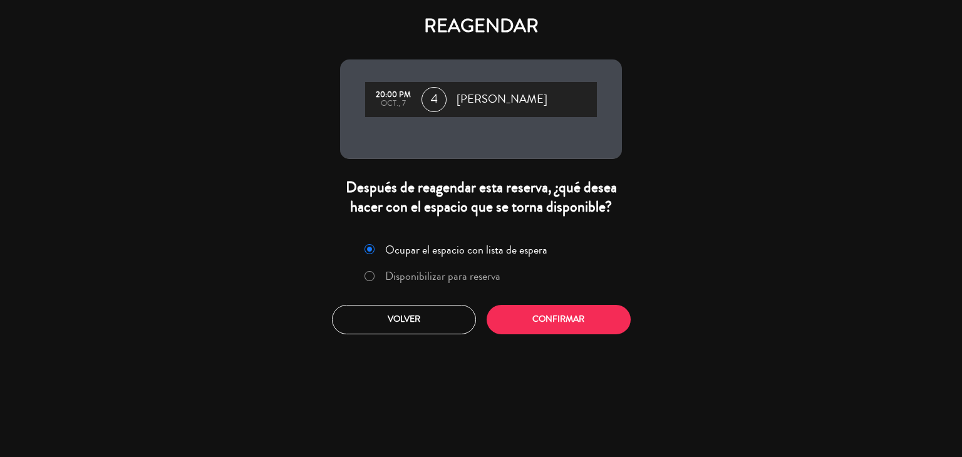
click at [445, 271] on label "Disponibilizar para reserva" at bounding box center [442, 276] width 115 height 11
click at [551, 341] on div "Ocupar el espacio con lista de espera Disponibilizar para reserva Volver Confir…" at bounding box center [481, 286] width 301 height 113
click at [556, 326] on button "Confirmar" at bounding box center [559, 319] width 144 height 29
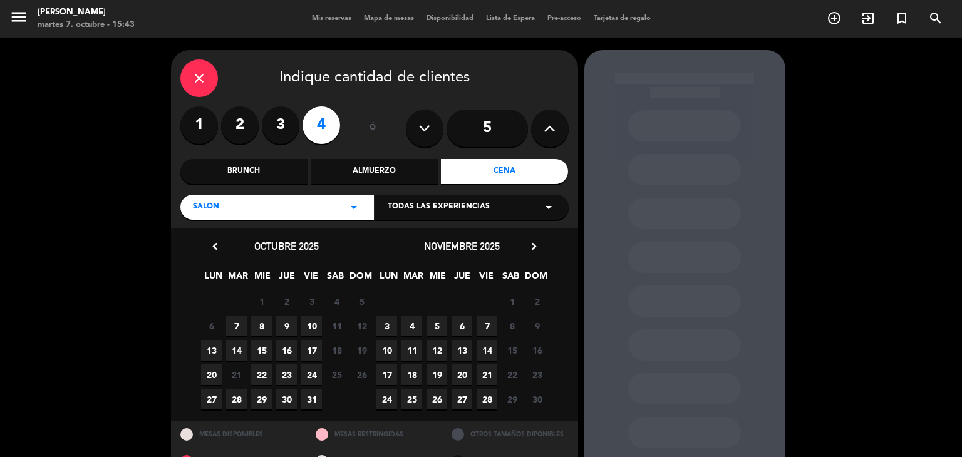
click at [233, 344] on span "14" at bounding box center [236, 350] width 21 height 21
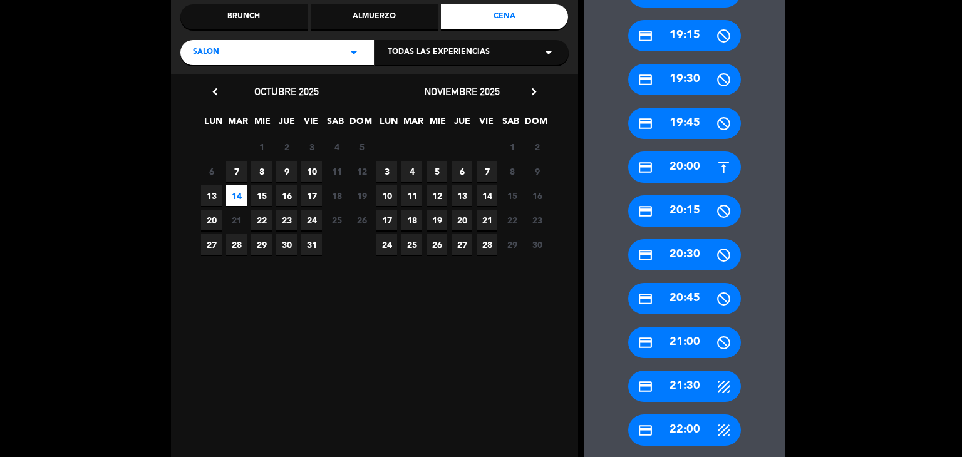
scroll to position [92, 0]
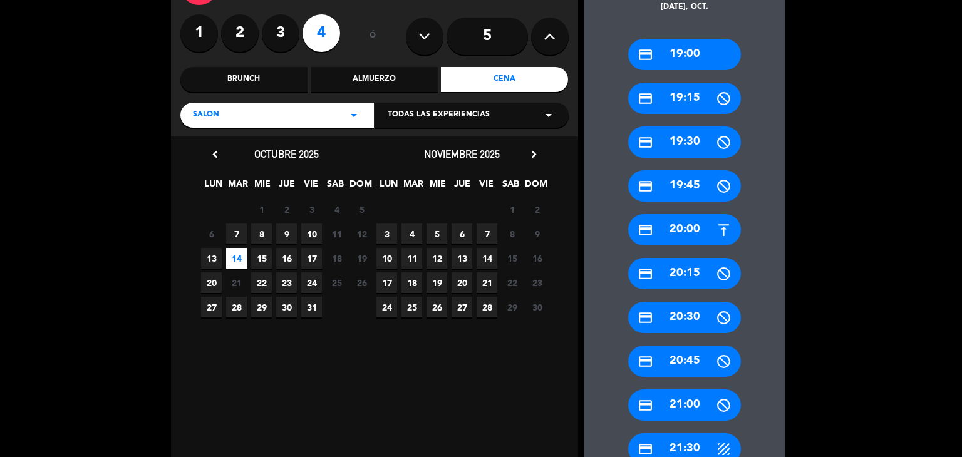
click at [680, 237] on div "credit_card 20:00" at bounding box center [684, 229] width 113 height 31
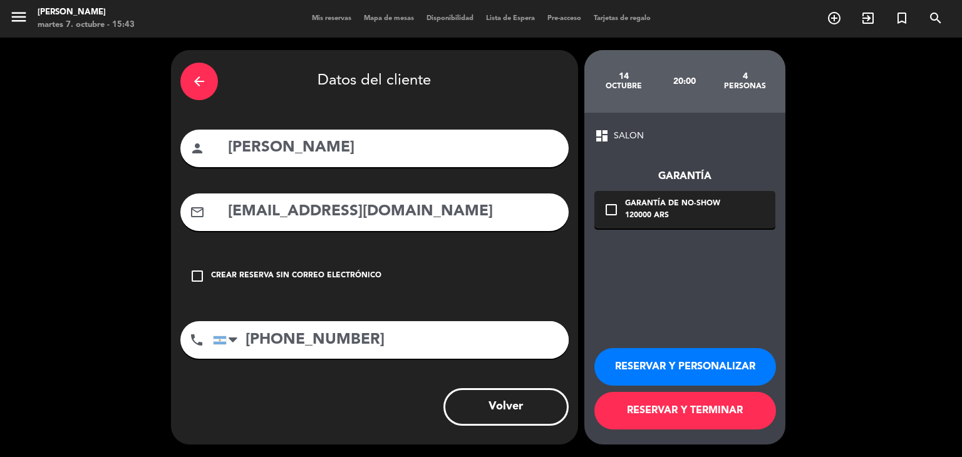
click at [646, 230] on div "dashboard SALON Garantía check_box_outline_blank Garantía de no-show 120000 ARS…" at bounding box center [684, 279] width 201 height 332
click at [649, 218] on div "120000 ARS" at bounding box center [672, 216] width 95 height 13
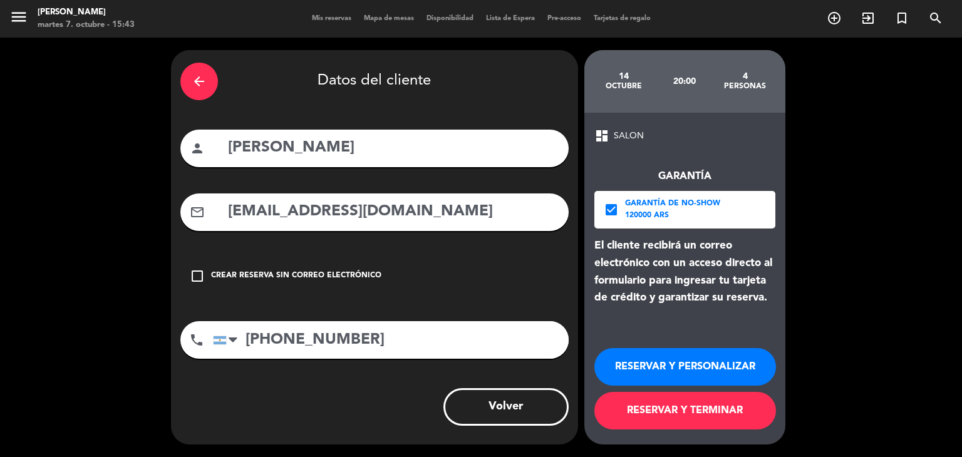
click at [694, 402] on button "RESERVAR Y TERMINAR" at bounding box center [685, 411] width 182 height 38
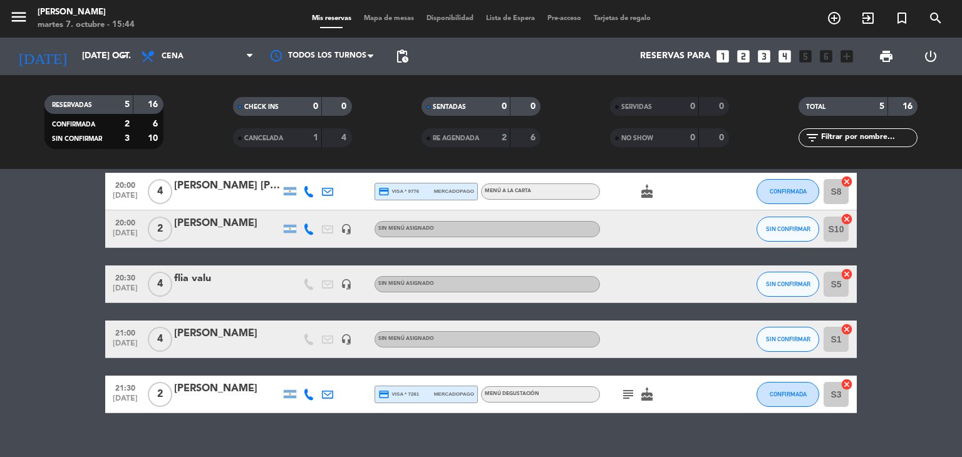
scroll to position [73, 0]
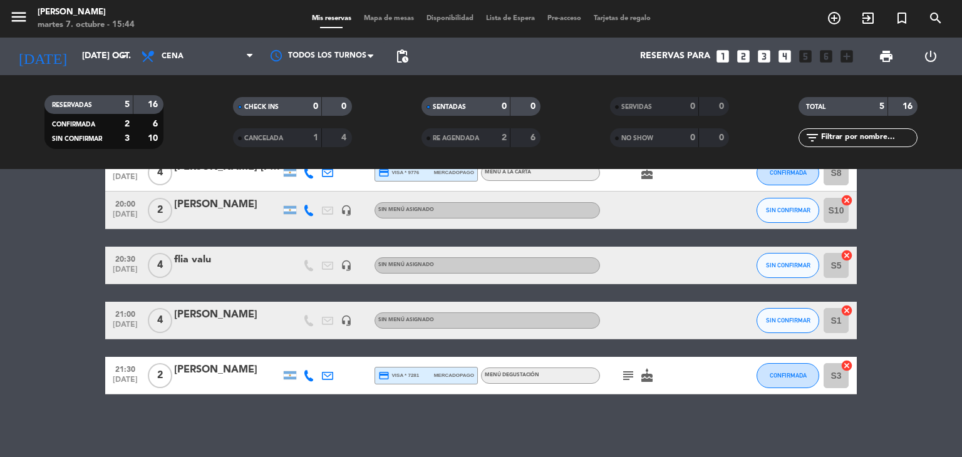
click at [744, 58] on icon "looks_two" at bounding box center [743, 56] width 16 height 16
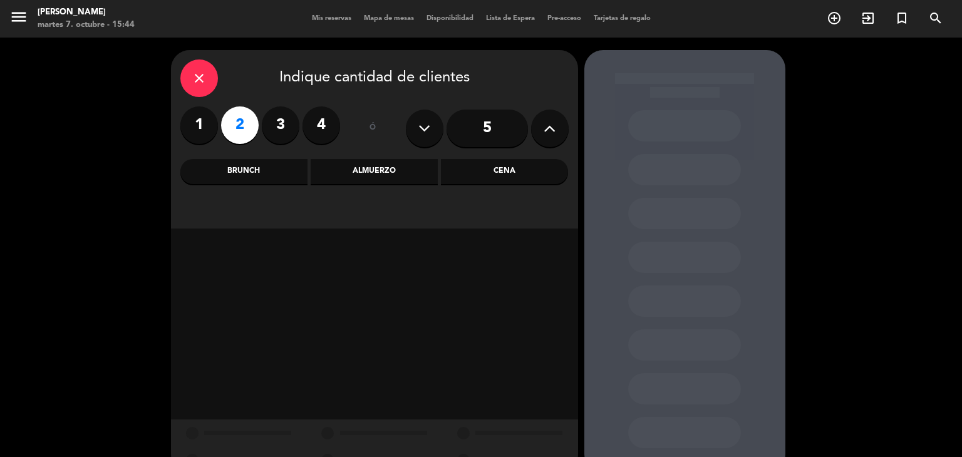
click at [513, 171] on div "Cena" at bounding box center [504, 171] width 127 height 25
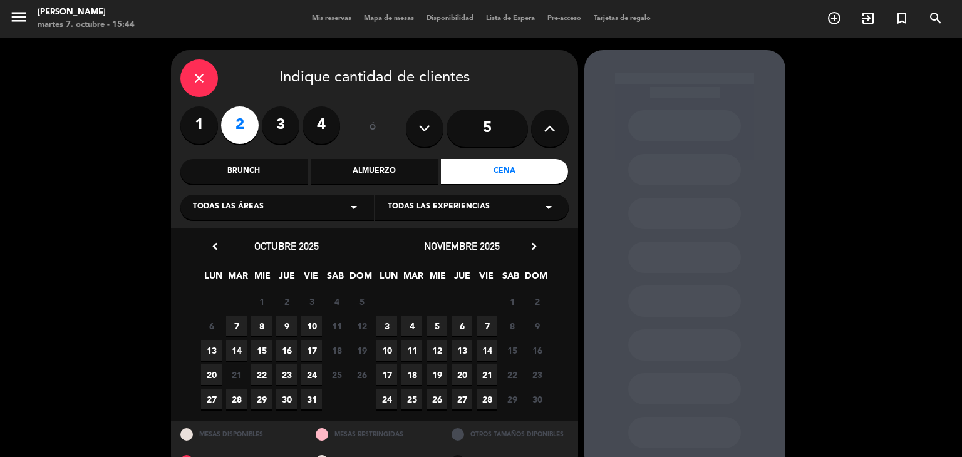
click at [240, 324] on span "7" at bounding box center [236, 326] width 21 height 21
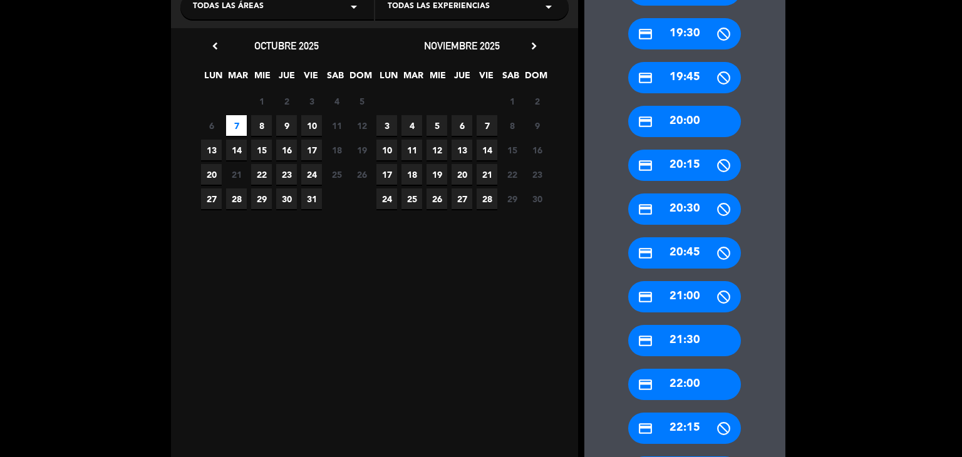
scroll to position [217, 0]
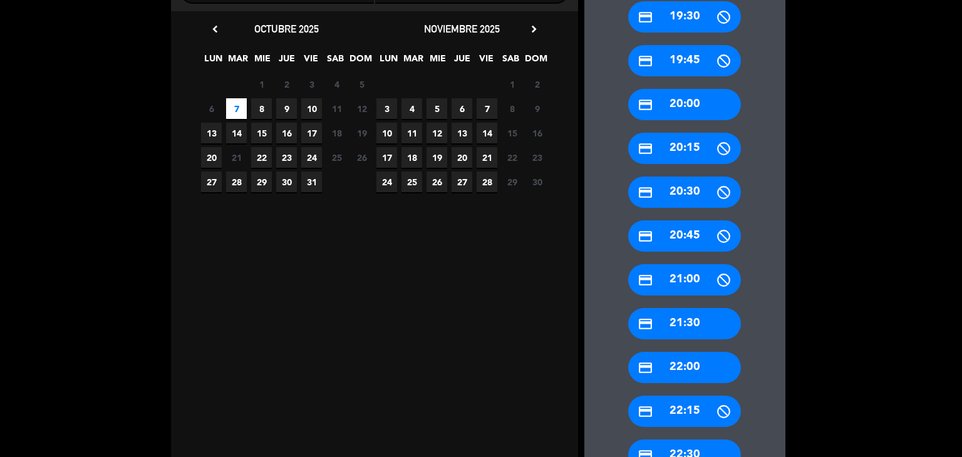
click at [706, 329] on div "credit_card 21:30" at bounding box center [684, 323] width 113 height 31
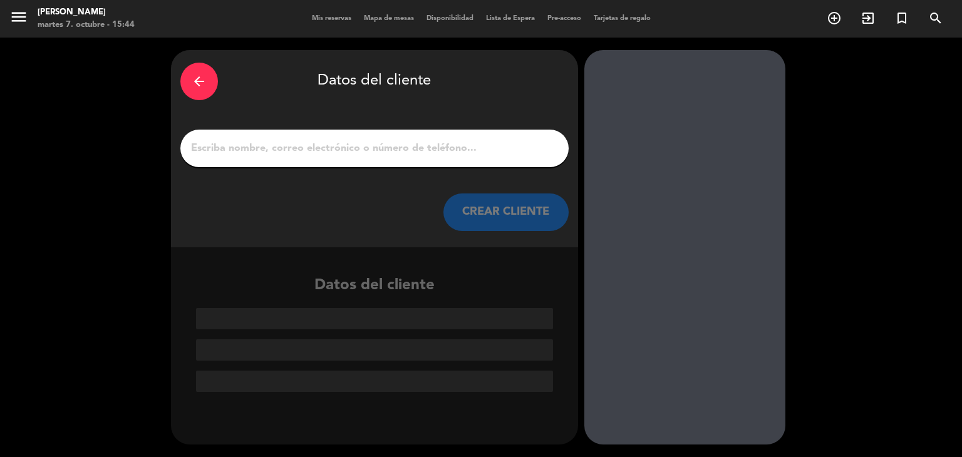
click at [288, 152] on input "1" at bounding box center [374, 149] width 369 height 18
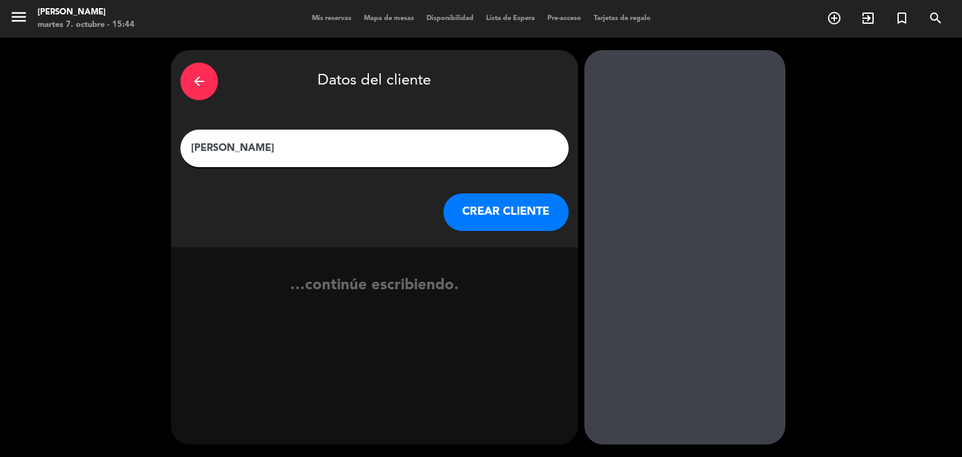
type input "[PERSON_NAME]"
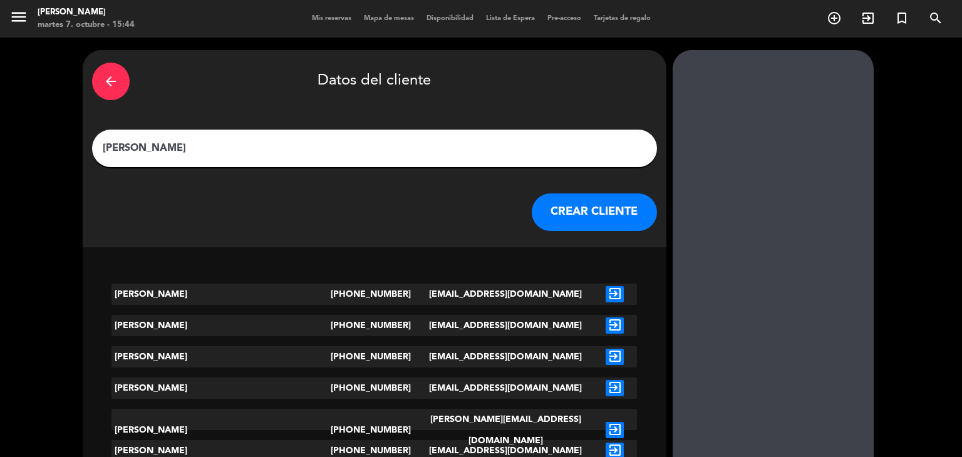
click at [532, 212] on button "CREAR CLIENTE" at bounding box center [594, 212] width 125 height 38
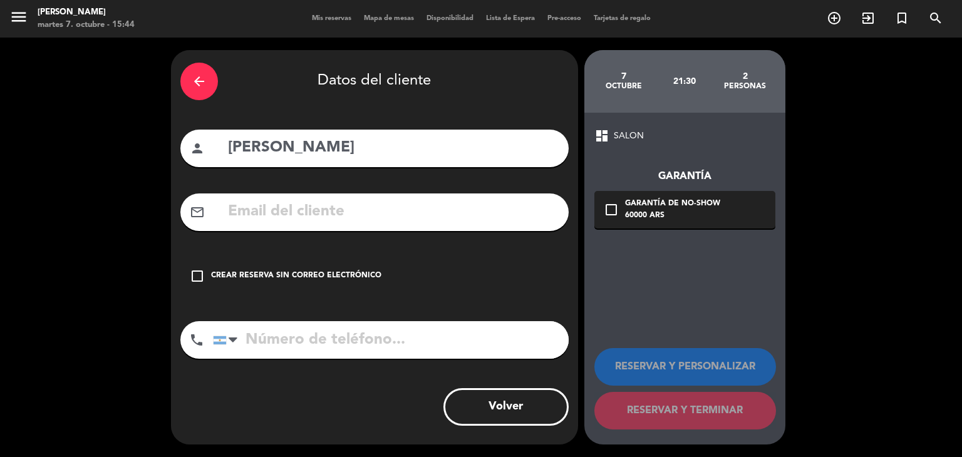
click at [357, 269] on div "check_box_outline_blank Crear reserva sin correo electrónico" at bounding box center [374, 276] width 388 height 38
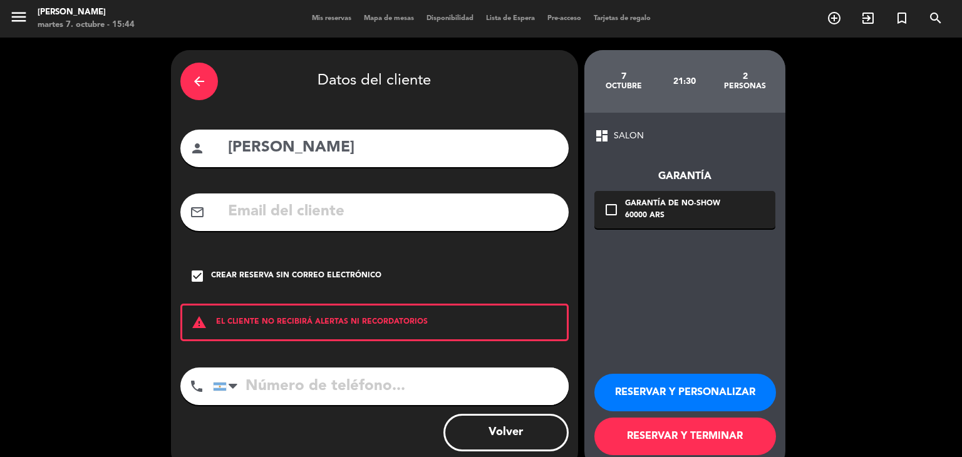
click at [735, 433] on button "RESERVAR Y TERMINAR" at bounding box center [685, 437] width 182 height 38
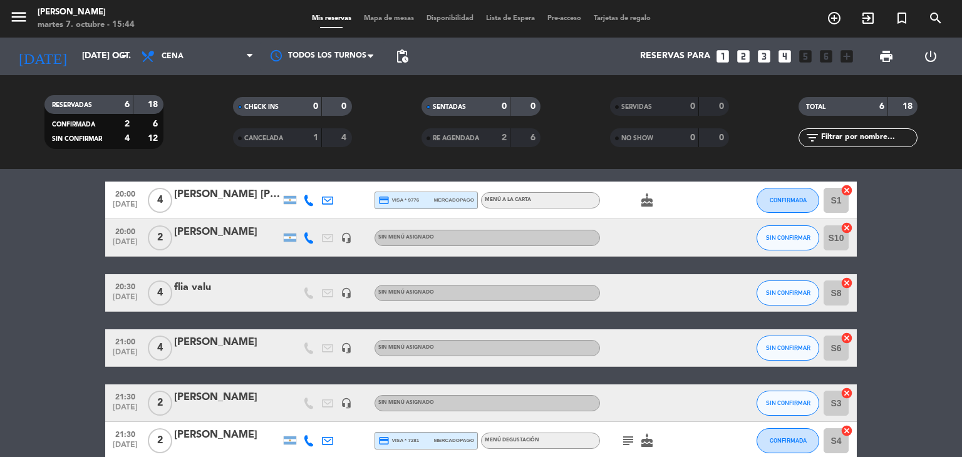
scroll to position [110, 0]
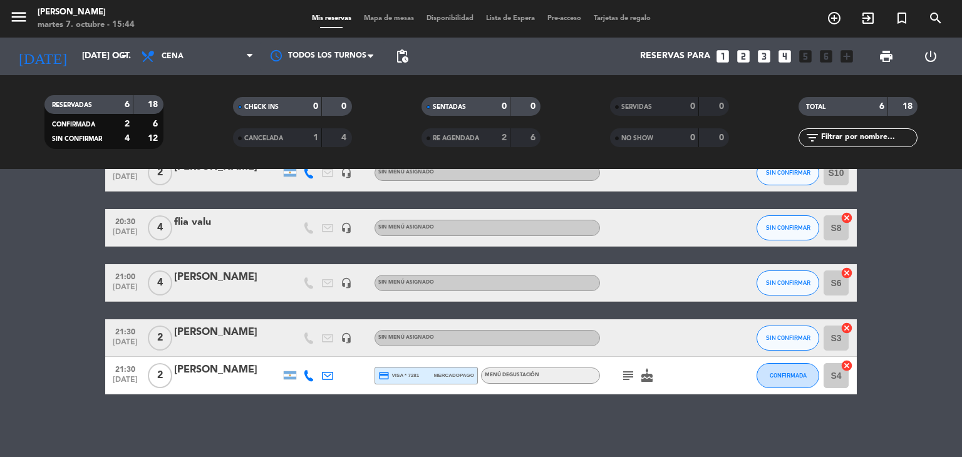
click at [218, 340] on div "[PERSON_NAME]" at bounding box center [227, 332] width 106 height 16
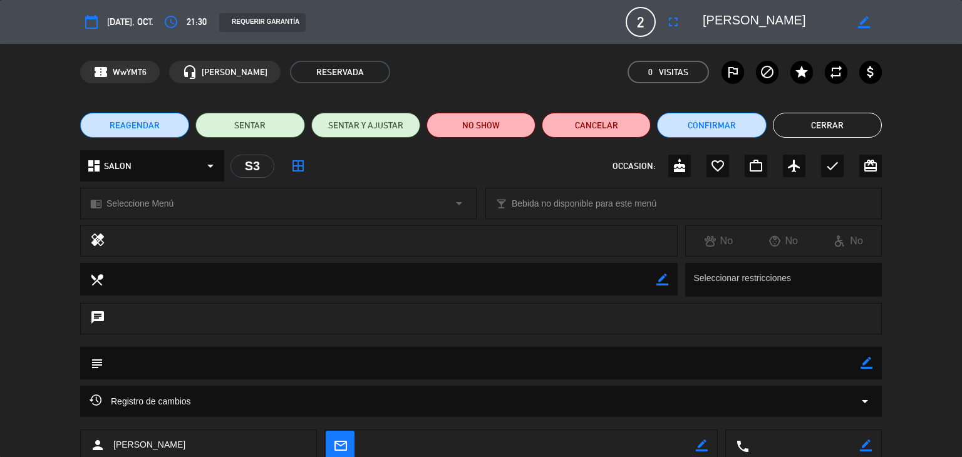
click at [872, 368] on div "subject border_color" at bounding box center [481, 363] width 802 height 33
click at [870, 368] on icon "border_color" at bounding box center [866, 363] width 12 height 12
click at [760, 356] on textarea at bounding box center [481, 363] width 757 height 32
type textarea "R"
type textarea "D"
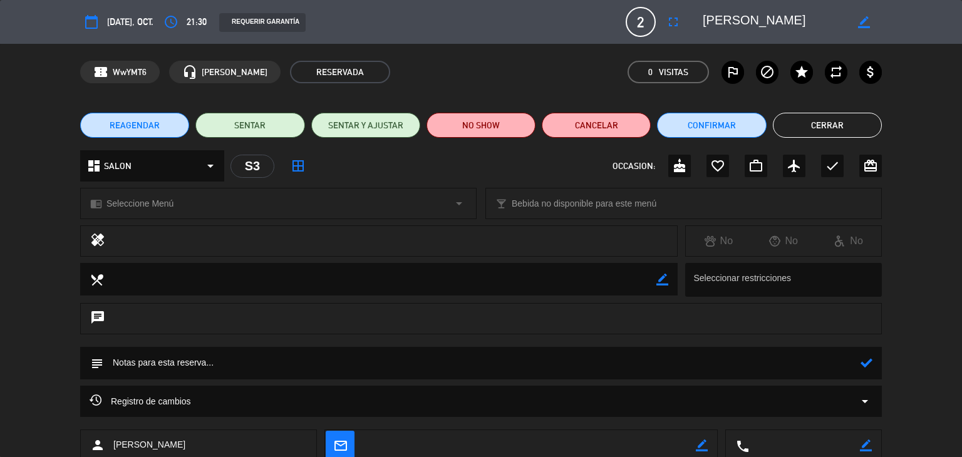
click at [272, 214] on div "chrome_reader_mode Seleccione Menú arrow_drop_down" at bounding box center [278, 203] width 395 height 30
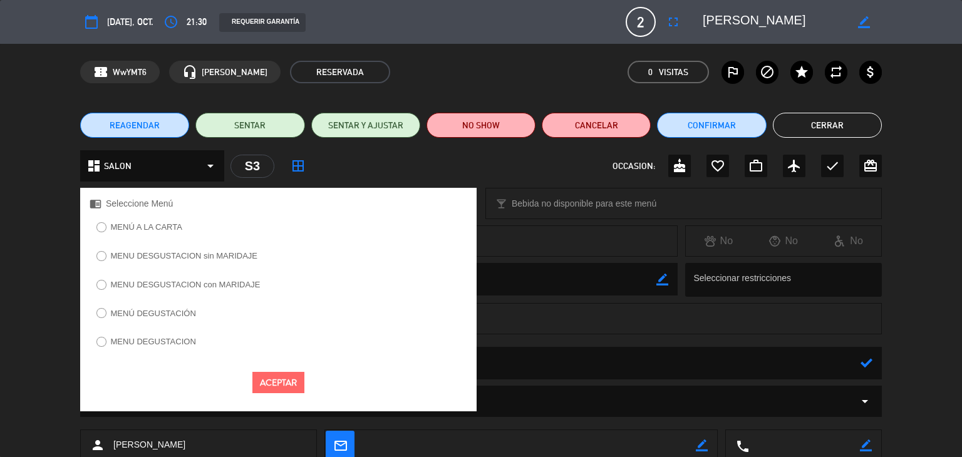
click at [165, 311] on label "MENÚ DEGUSTACIÓN" at bounding box center [153, 313] width 85 height 8
click at [259, 380] on button "Aceptar" at bounding box center [278, 383] width 52 height 22
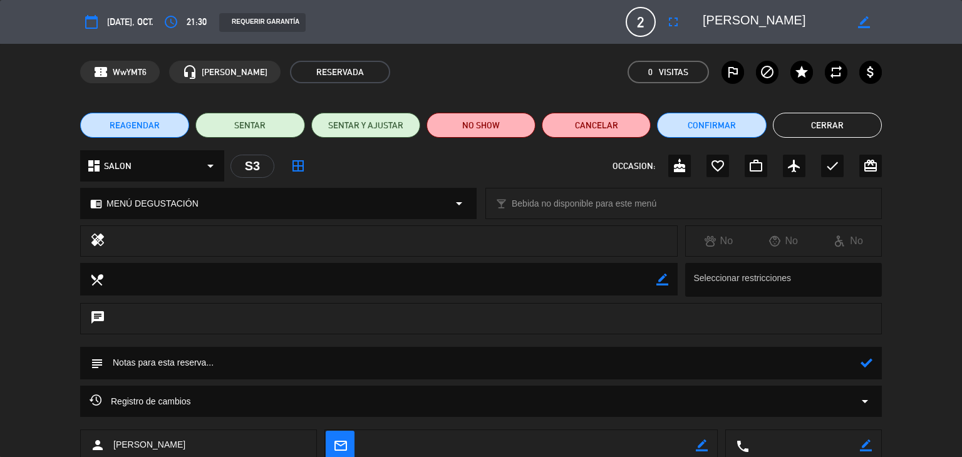
click at [376, 284] on textarea at bounding box center [379, 279] width 553 height 32
click at [869, 371] on div at bounding box center [866, 363] width 12 height 33
click at [867, 366] on icon at bounding box center [866, 363] width 12 height 12
click at [776, 363] on textarea at bounding box center [481, 363] width 757 height 32
click at [776, 368] on textarea at bounding box center [481, 363] width 757 height 32
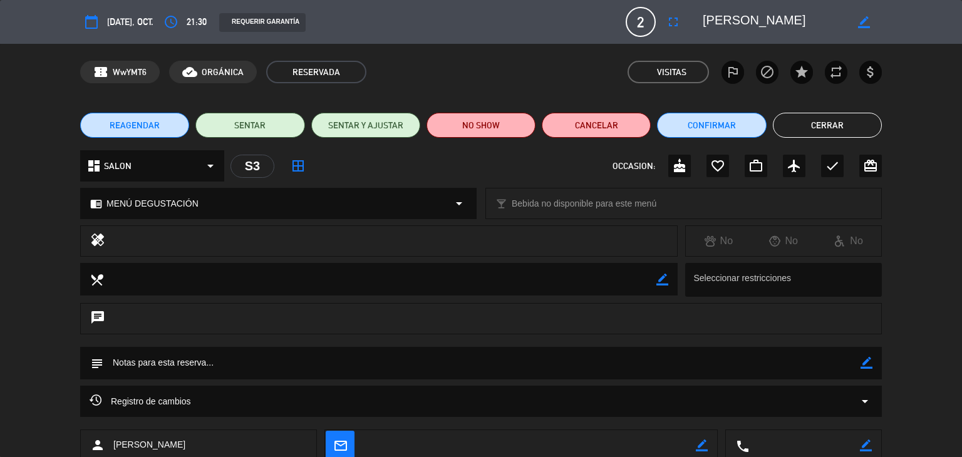
click at [865, 364] on icon "border_color" at bounding box center [866, 363] width 12 height 12
click at [846, 364] on textarea at bounding box center [481, 363] width 757 height 32
type textarea "Degus sin maridaje. GIFT CARD"
click at [874, 365] on div "subject" at bounding box center [481, 363] width 802 height 33
click at [869, 364] on div "subject" at bounding box center [481, 363] width 802 height 33
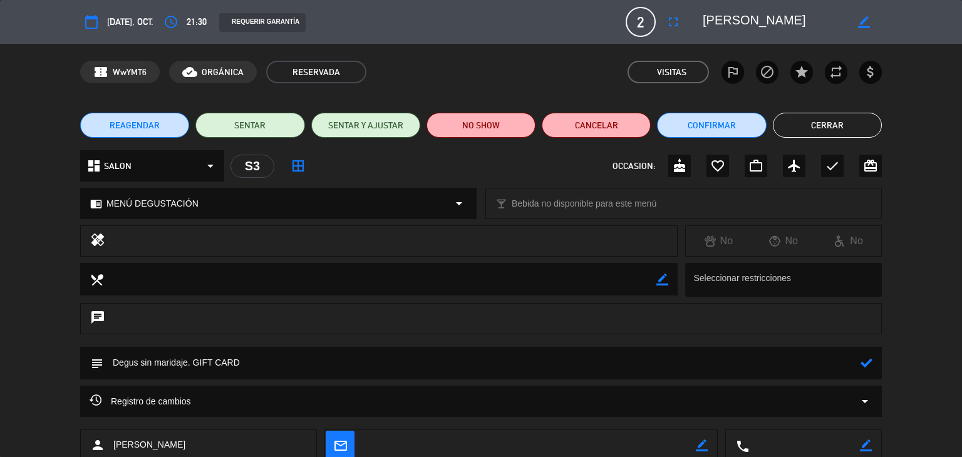
click at [868, 364] on icon at bounding box center [866, 363] width 12 height 12
click at [818, 118] on button "Cerrar" at bounding box center [827, 125] width 109 height 25
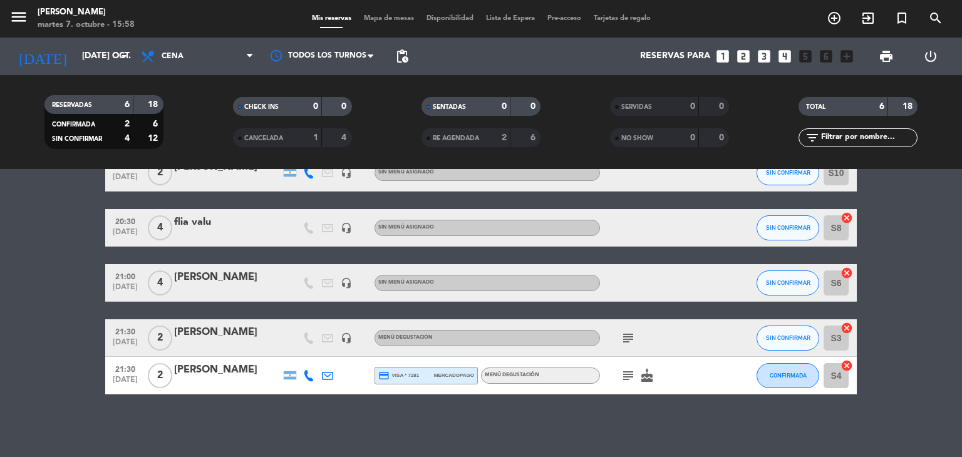
click at [631, 336] on icon "subject" at bounding box center [628, 338] width 15 height 15
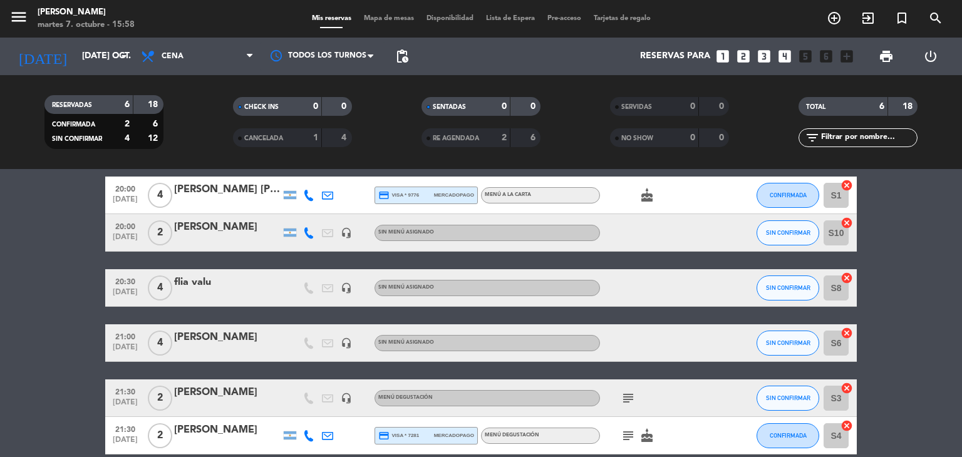
scroll to position [0, 0]
